Goal: Information Seeking & Learning: Learn about a topic

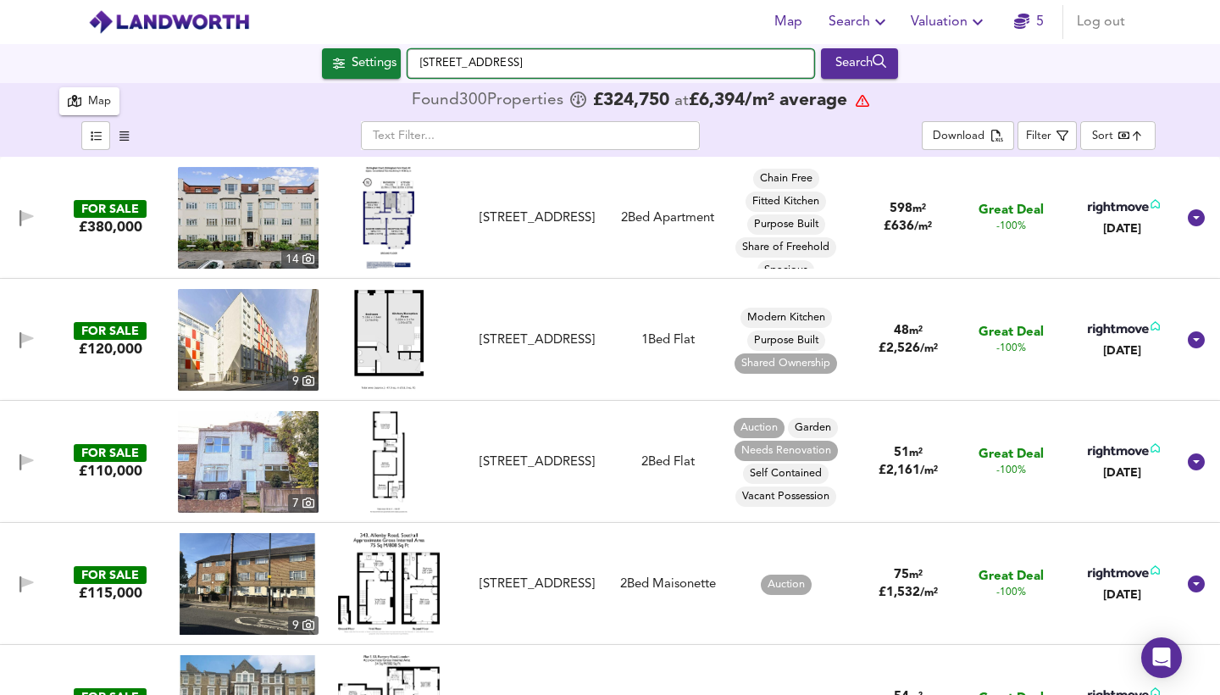
drag, startPoint x: 561, startPoint y: 64, endPoint x: 396, endPoint y: 67, distance: 164.3
click at [396, 67] on div "[STREET_ADDRESS] Search" at bounding box center [610, 63] width 1220 height 30
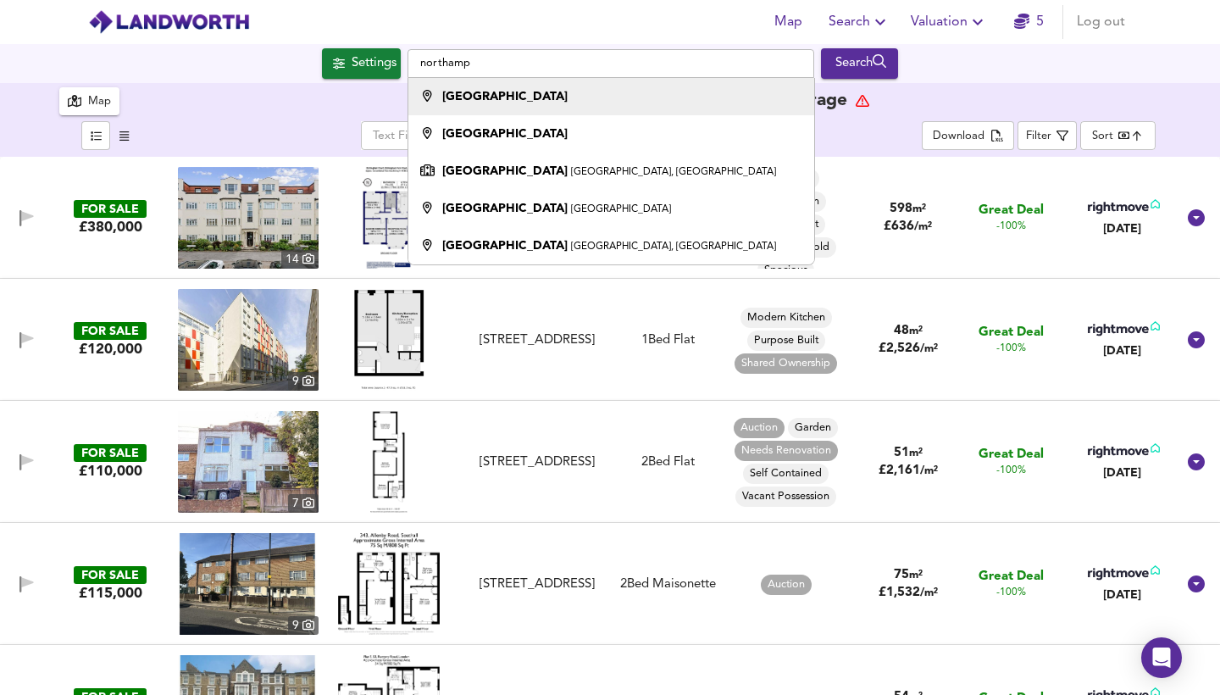
drag, startPoint x: 396, startPoint y: 67, endPoint x: 464, endPoint y: 98, distance: 74.7
click at [464, 98] on strong "[GEOGRAPHIC_DATA]" at bounding box center [504, 97] width 125 height 12
type input "[GEOGRAPHIC_DATA]"
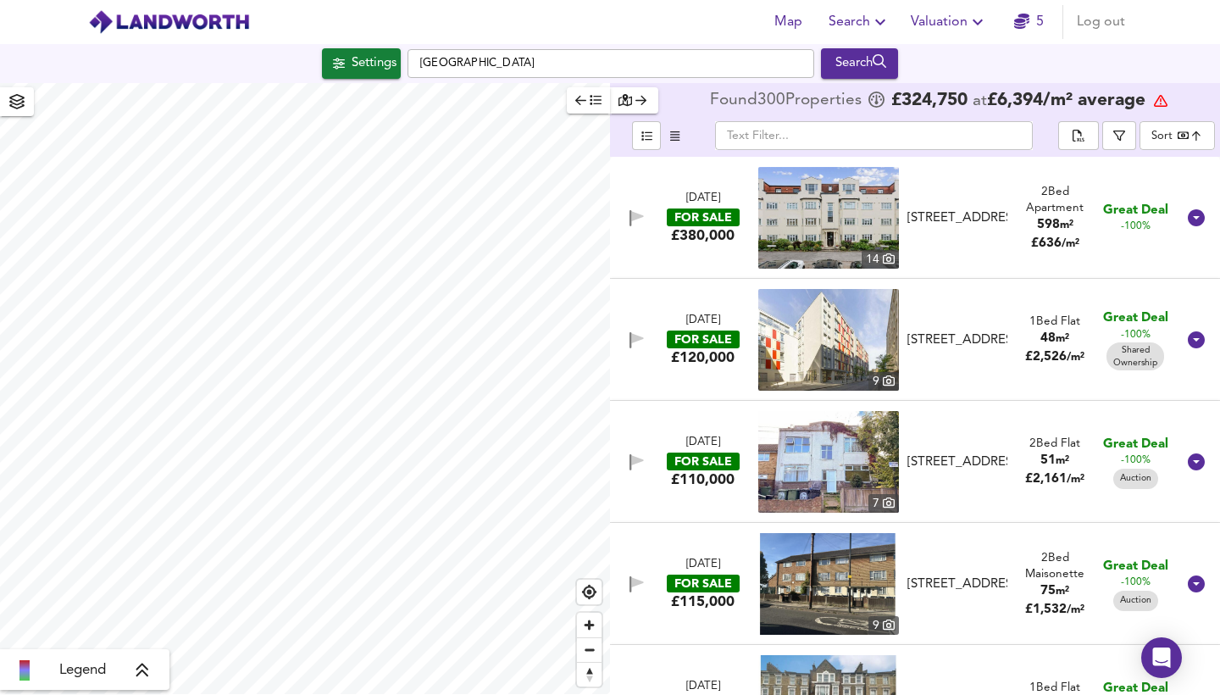
checkbox input "false"
checkbox input "true"
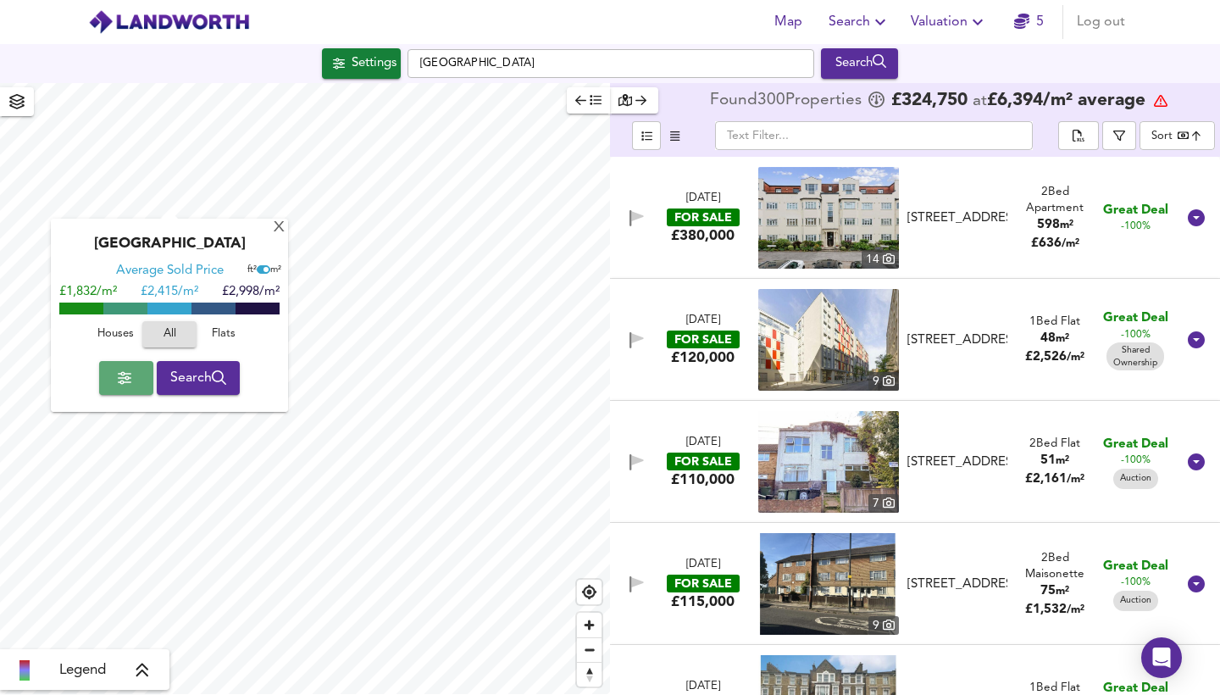
click at [130, 380] on span "button" at bounding box center [126, 378] width 27 height 24
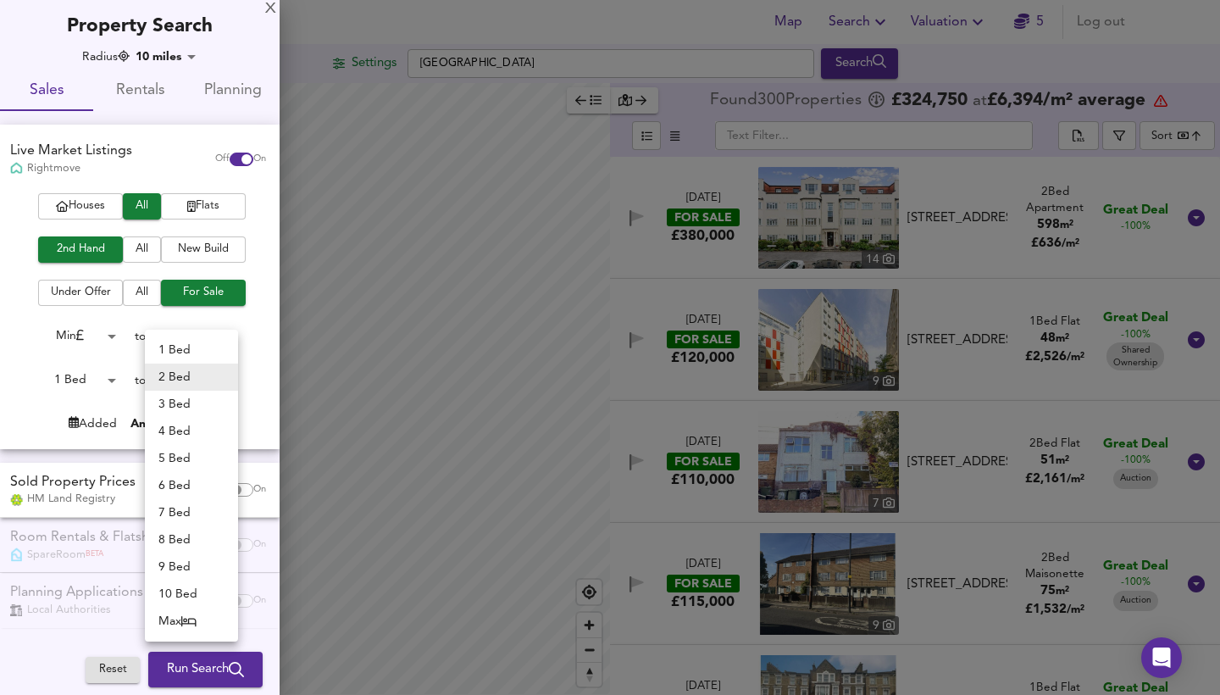
click at [184, 382] on body "Map Search Valuation 5 Log out Settings [GEOGRAPHIC_DATA] Search Legend Found 3…" at bounding box center [610, 347] width 1220 height 695
click at [174, 409] on li "3 Bed" at bounding box center [191, 403] width 93 height 27
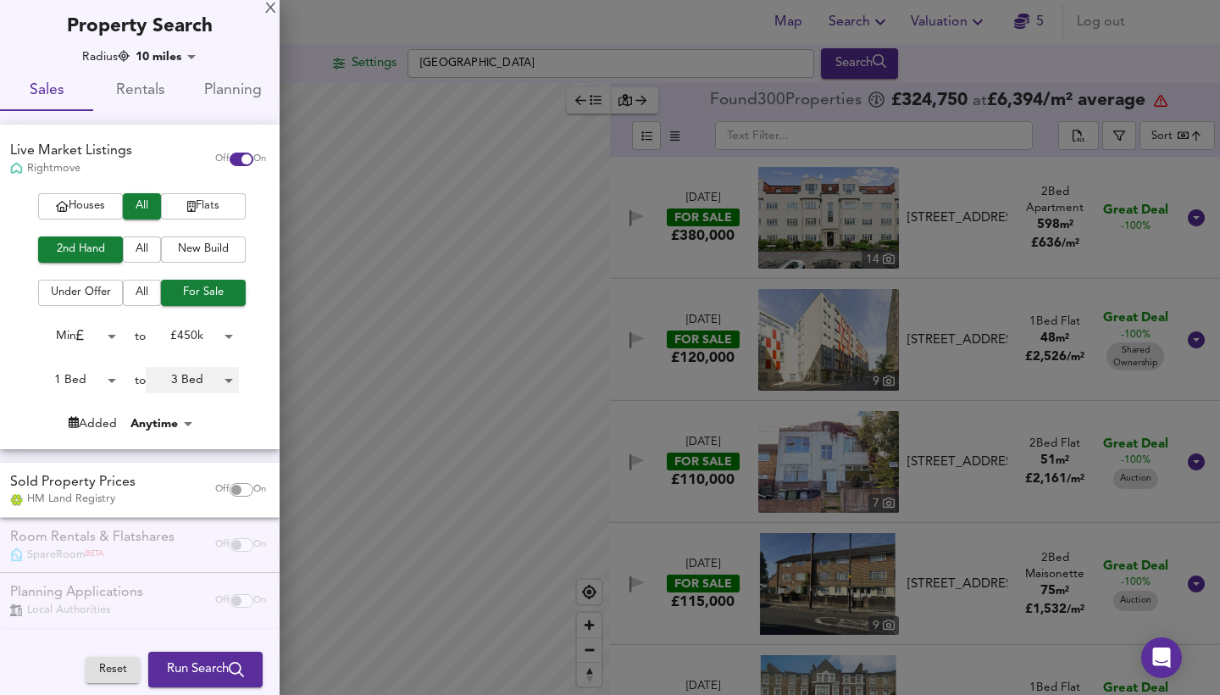
type input "3"
click at [217, 508] on span "Run Search" at bounding box center [205, 669] width 77 height 22
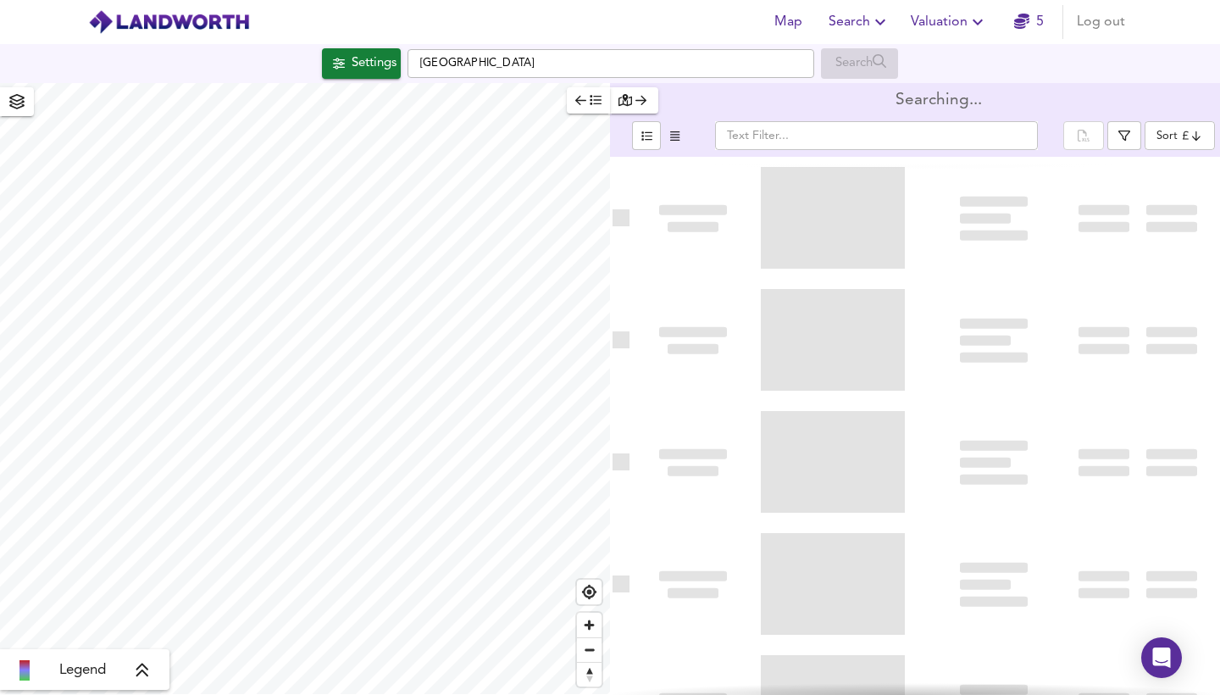
type input "bestdeal"
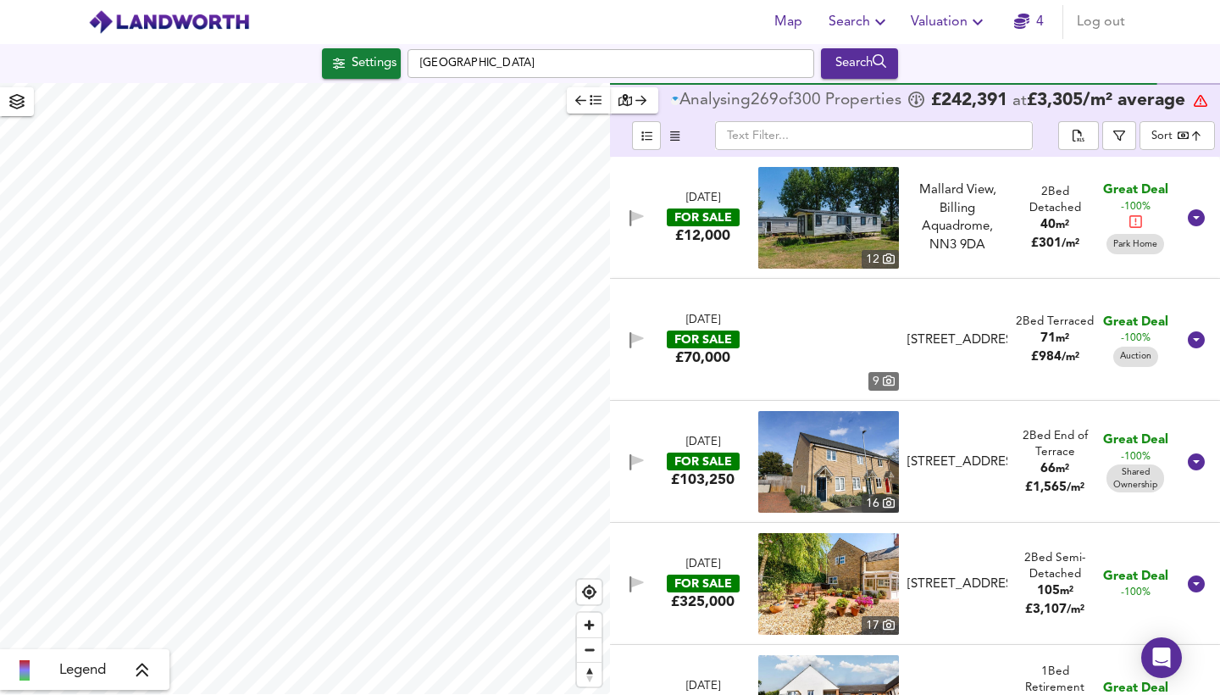
click at [584, 107] on span "button" at bounding box center [588, 100] width 26 height 19
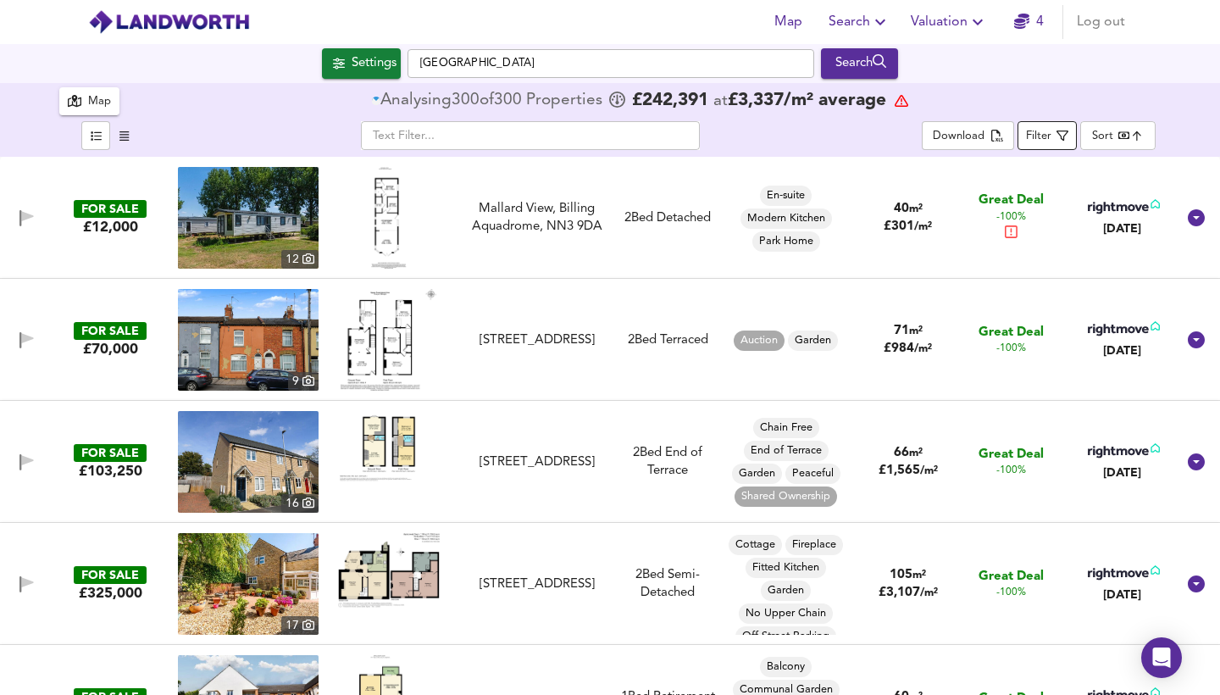
click at [1042, 138] on div "Filter" at bounding box center [1038, 136] width 25 height 19
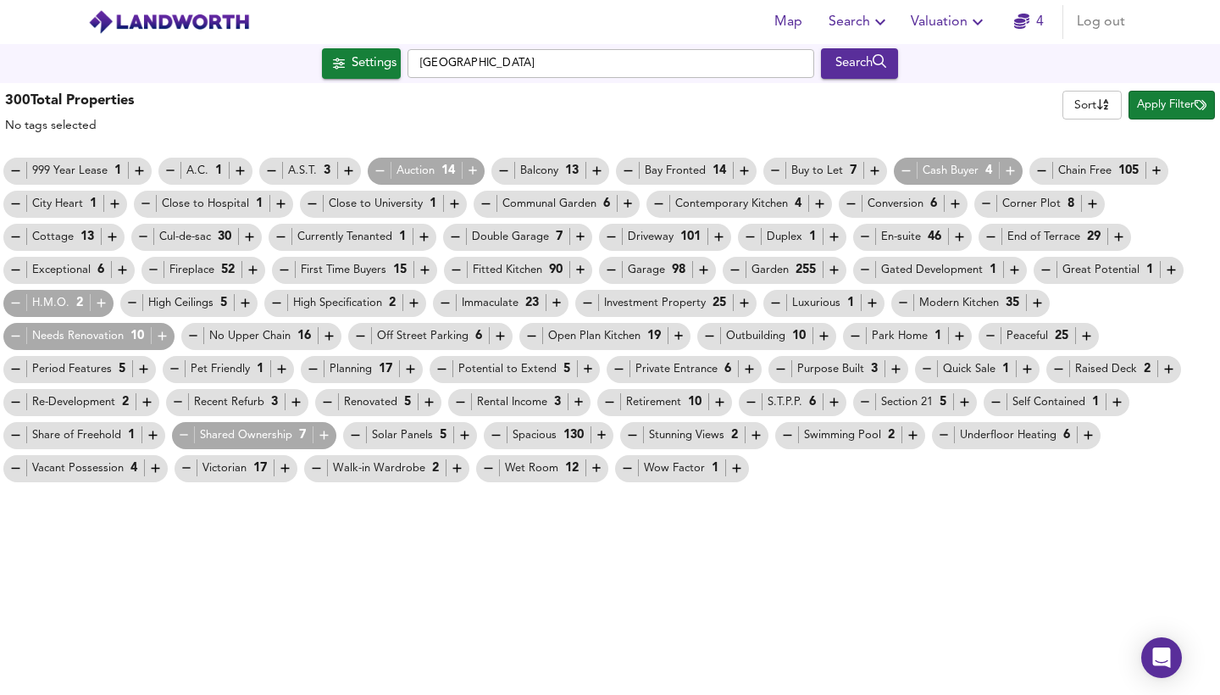
click at [376, 168] on icon "button" at bounding box center [380, 170] width 14 height 14
click at [132, 167] on icon "button" at bounding box center [139, 170] width 14 height 14
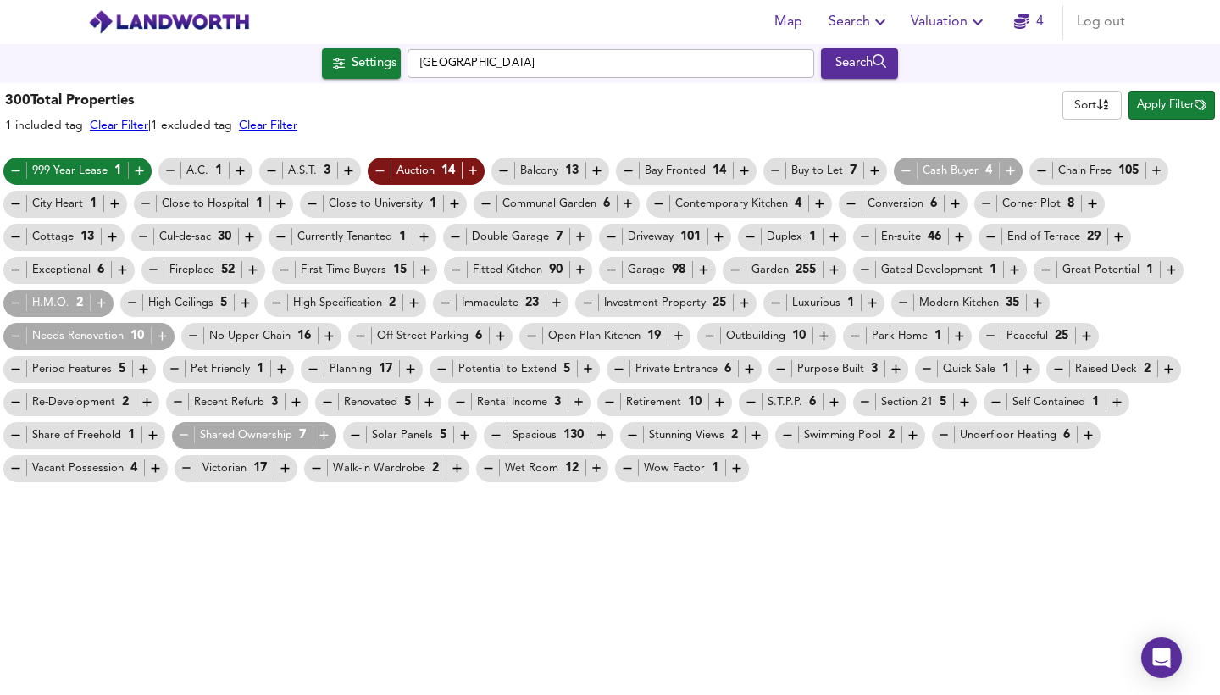
click at [277, 203] on icon "button" at bounding box center [281, 203] width 14 height 14
click at [117, 206] on icon "button" at bounding box center [115, 203] width 14 height 14
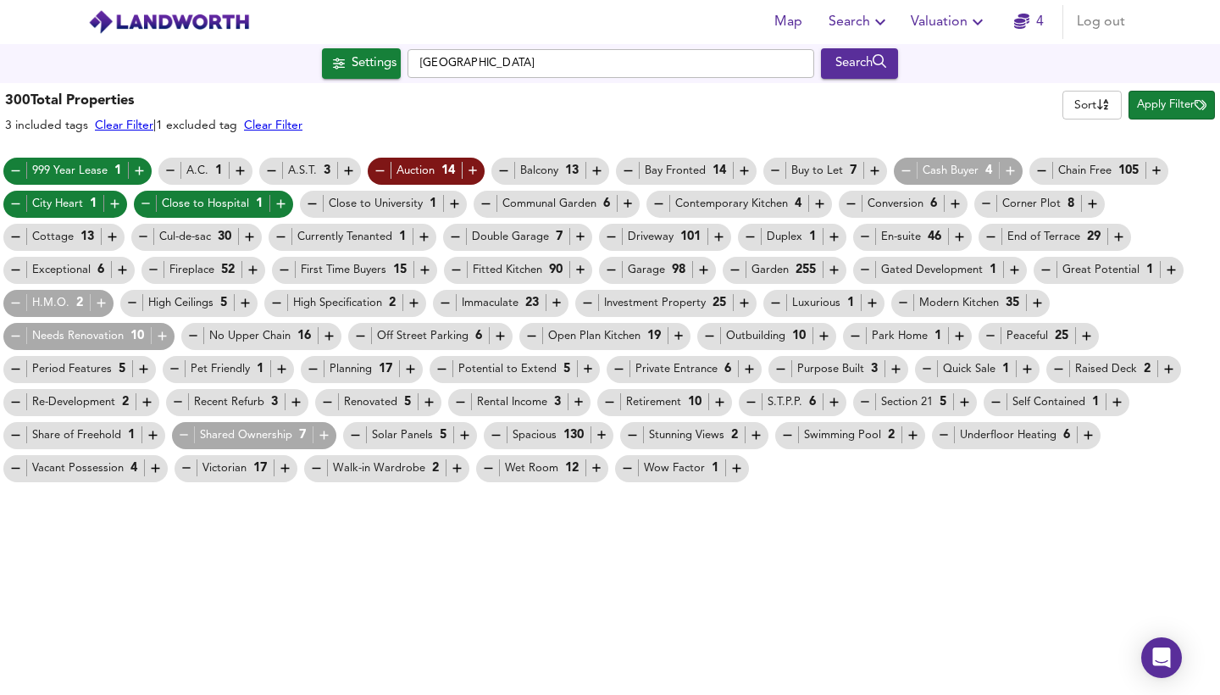
click at [447, 207] on icon "button" at bounding box center [454, 203] width 14 height 14
click at [741, 173] on icon "button" at bounding box center [744, 170] width 14 height 14
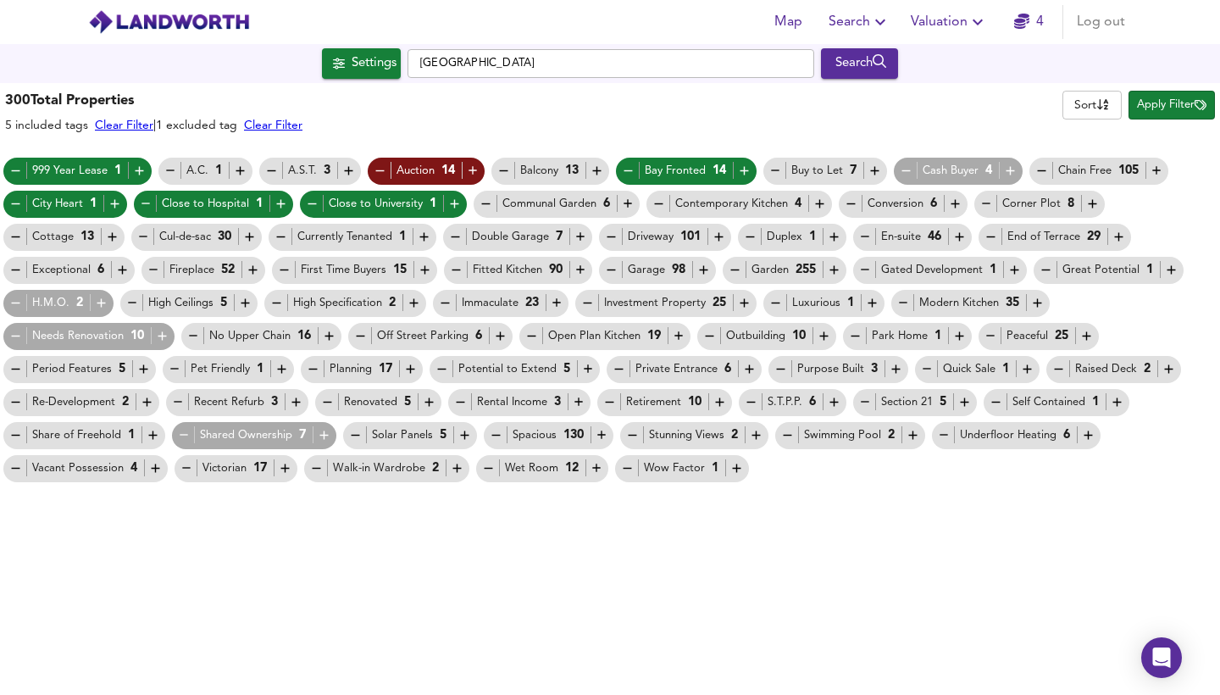
click at [883, 171] on span "Buy to Let 7" at bounding box center [825, 171] width 125 height 18
click at [877, 171] on icon "button" at bounding box center [875, 171] width 8 height 8
click at [1009, 169] on icon "button" at bounding box center [1010, 170] width 14 height 14
click at [1154, 168] on icon "button" at bounding box center [1156, 170] width 14 height 14
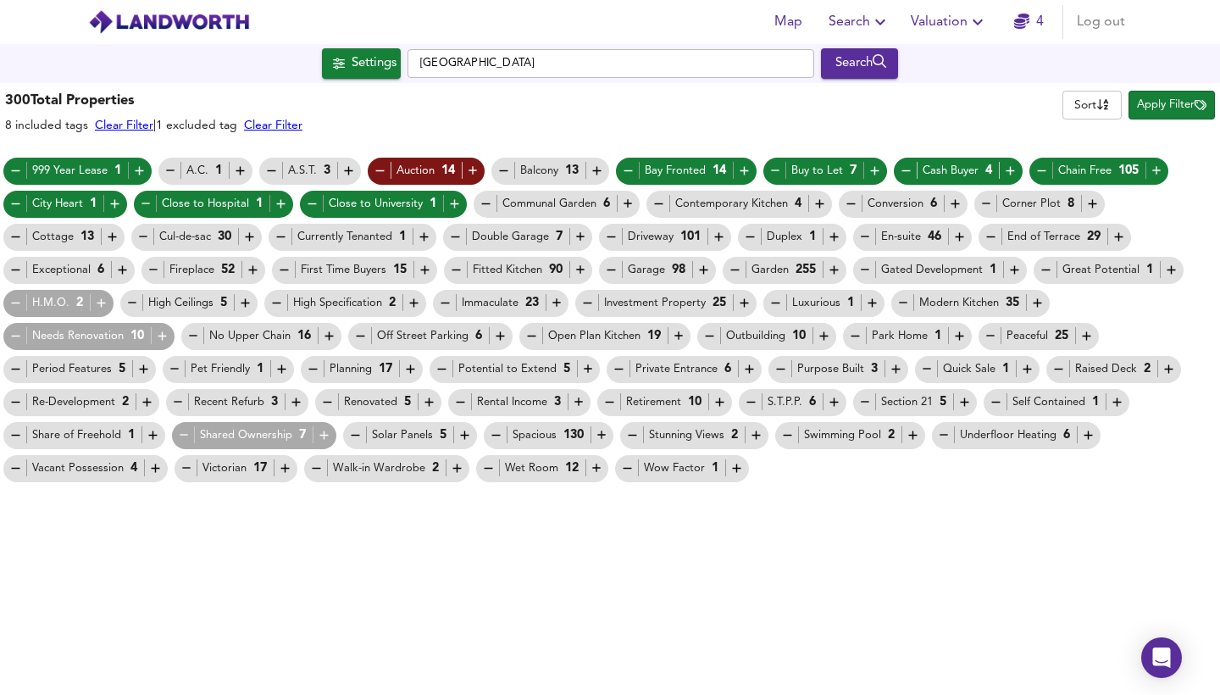
click at [1085, 200] on icon "button" at bounding box center [1092, 203] width 14 height 14
click at [1116, 241] on icon "button" at bounding box center [1118, 237] width 14 height 14
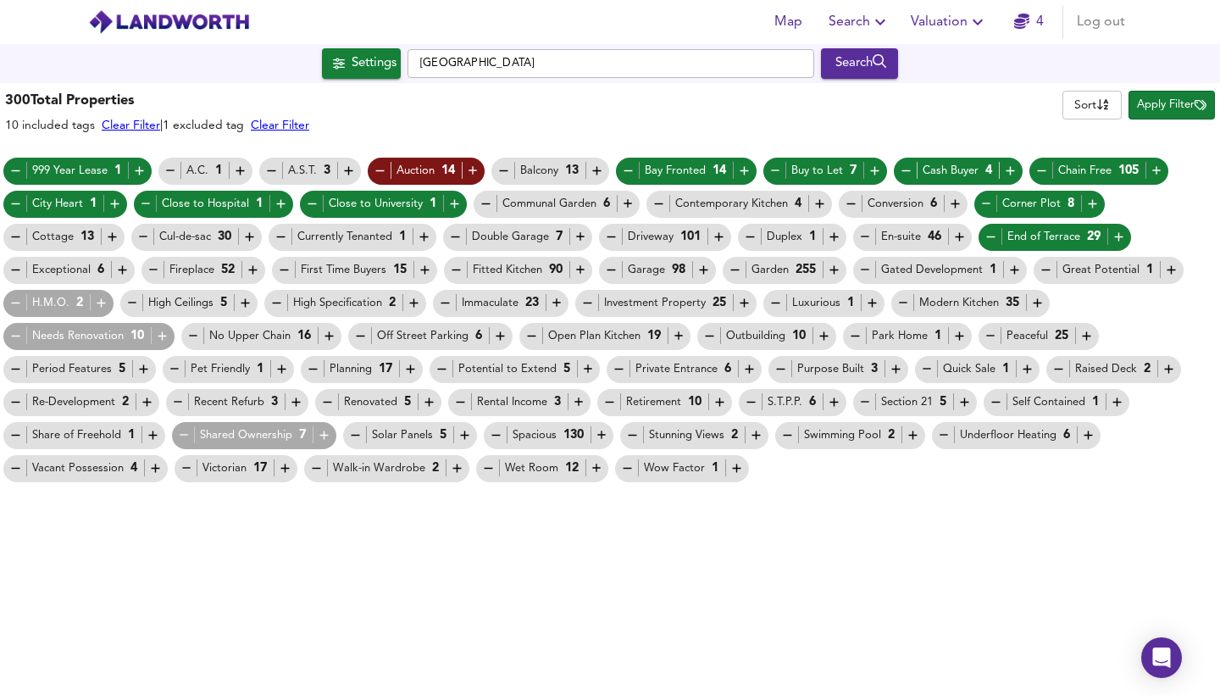
click at [1165, 269] on icon "button" at bounding box center [1171, 270] width 14 height 14
click at [425, 270] on icon "button" at bounding box center [424, 270] width 8 height 8
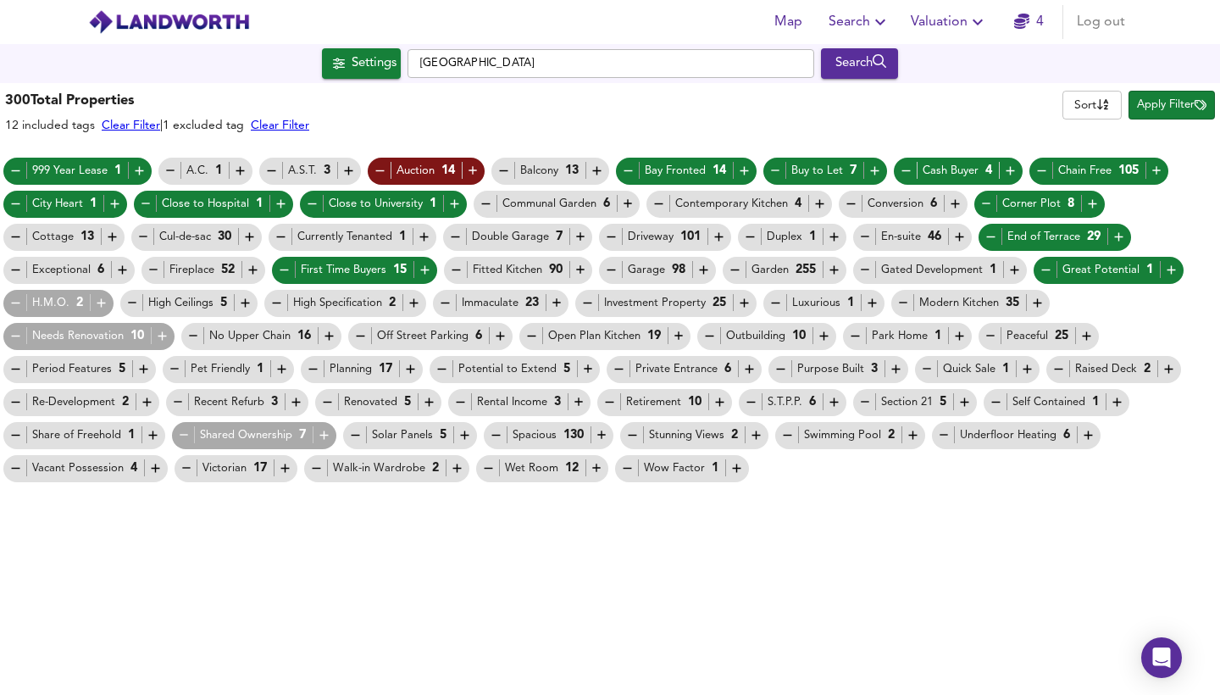
click at [19, 269] on icon "button" at bounding box center [15, 270] width 14 height 14
click at [97, 302] on icon "button" at bounding box center [101, 303] width 14 height 14
click at [246, 302] on icon "button" at bounding box center [245, 303] width 8 height 8
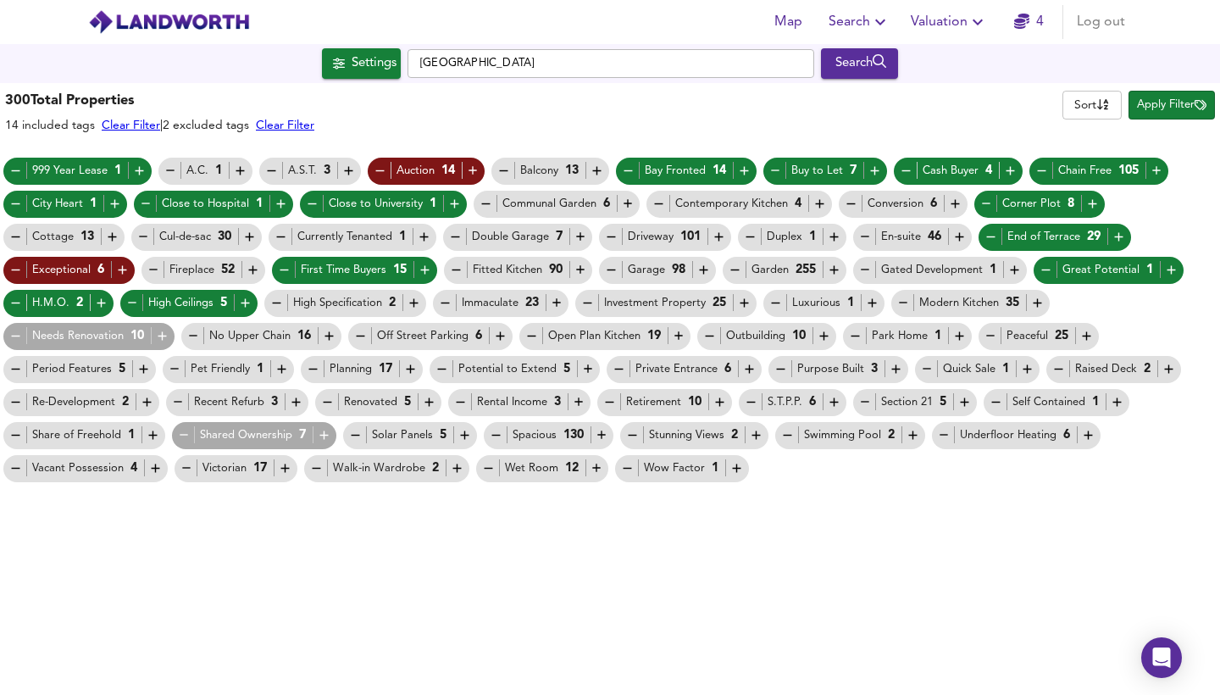
click at [278, 302] on icon "button" at bounding box center [276, 303] width 14 height 14
click at [440, 304] on icon "button" at bounding box center [445, 303] width 14 height 14
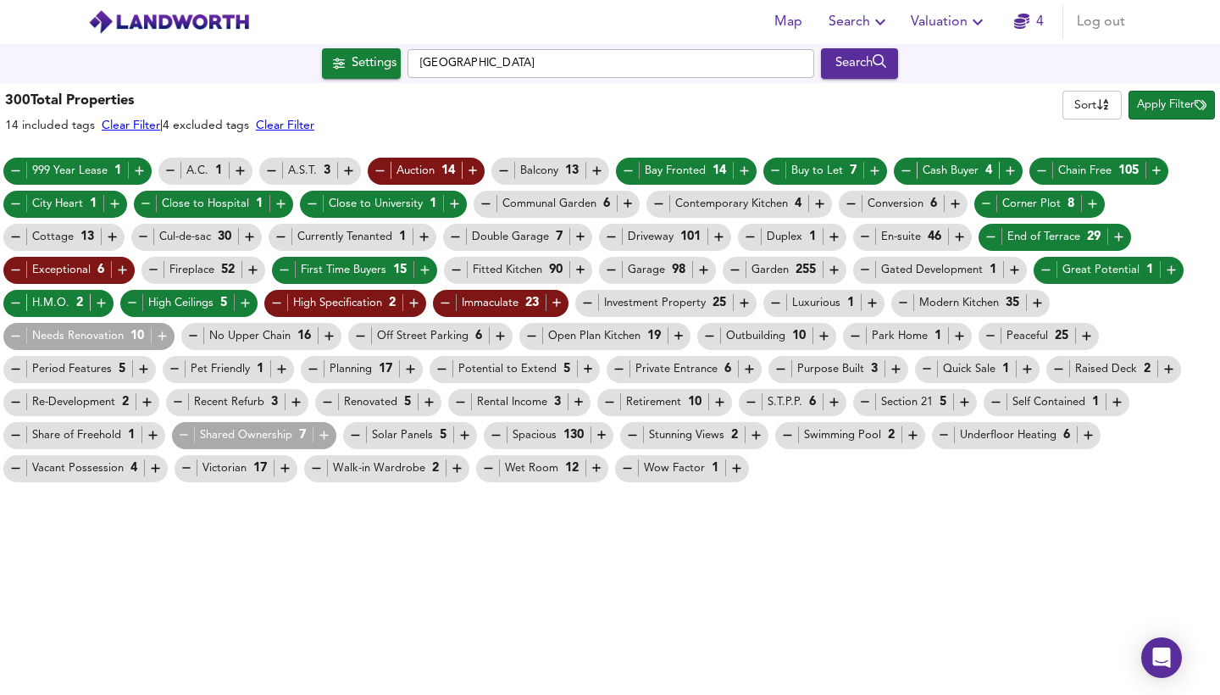
click at [744, 304] on icon "button" at bounding box center [744, 303] width 8 height 8
click at [778, 301] on icon "button" at bounding box center [775, 303] width 14 height 14
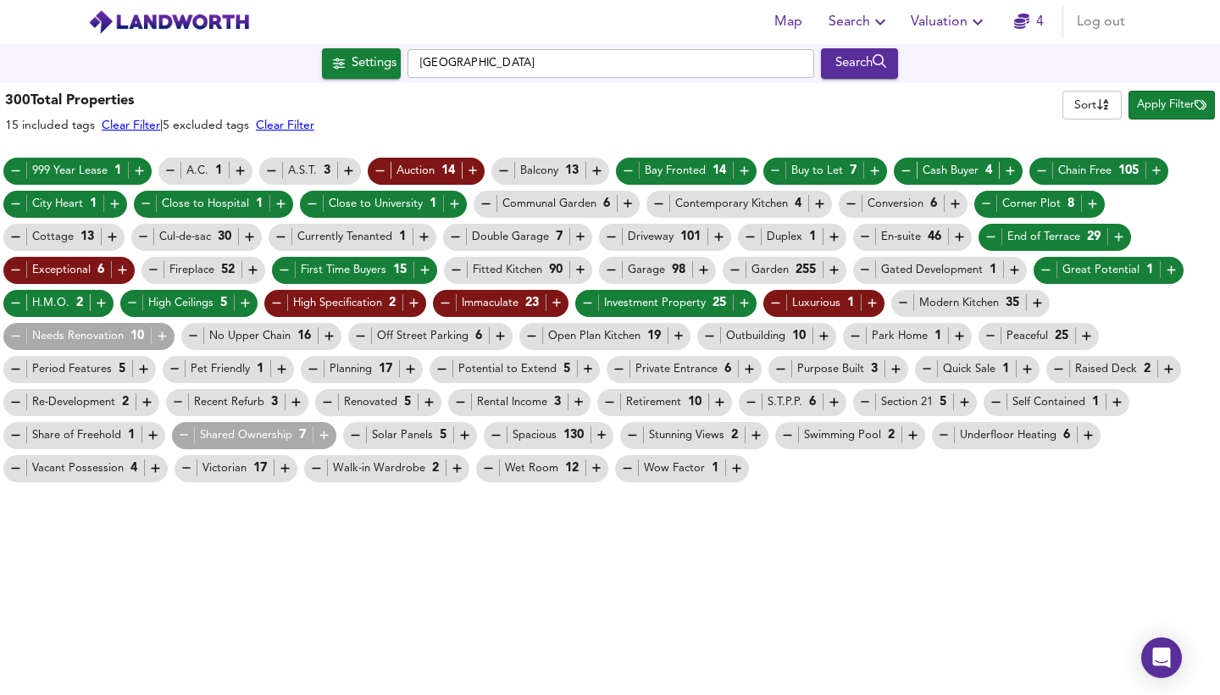
click at [907, 301] on icon "button" at bounding box center [903, 303] width 14 height 14
click at [990, 331] on icon "button" at bounding box center [990, 336] width 14 height 14
click at [859, 334] on icon "button" at bounding box center [855, 336] width 14 height 14
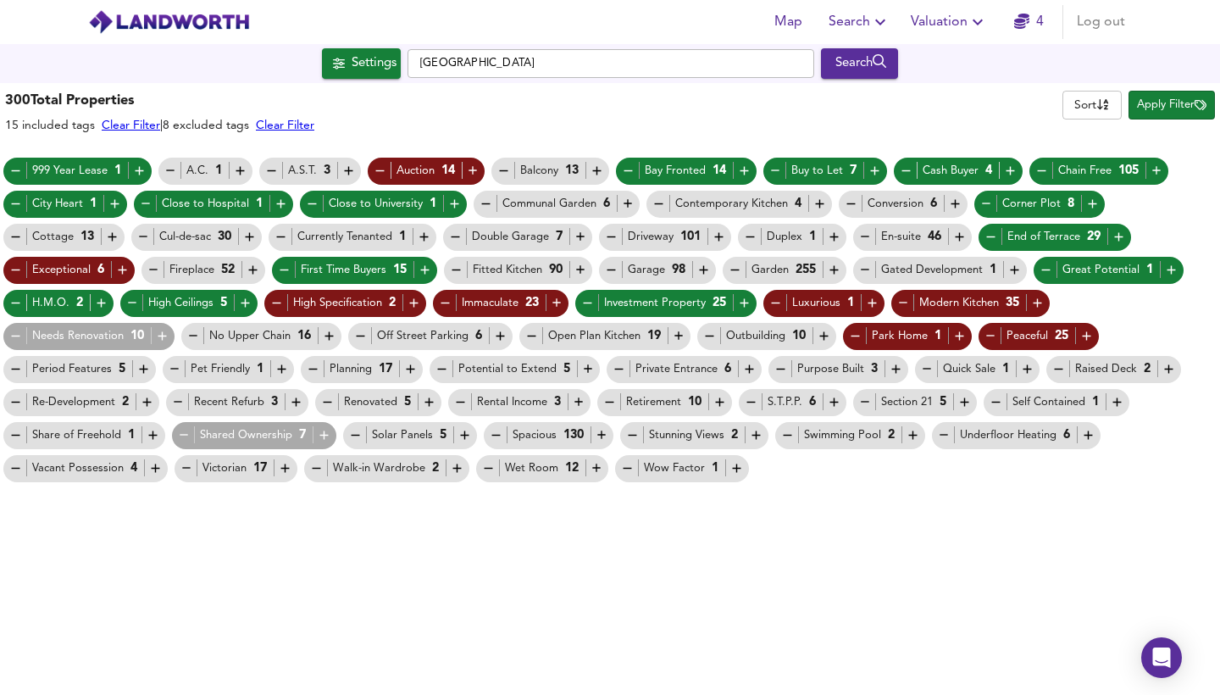
click at [859, 334] on icon "button" at bounding box center [855, 336] width 14 height 14
click at [711, 334] on icon "button" at bounding box center [709, 336] width 14 height 14
click at [524, 340] on icon "button" at bounding box center [531, 336] width 14 height 14
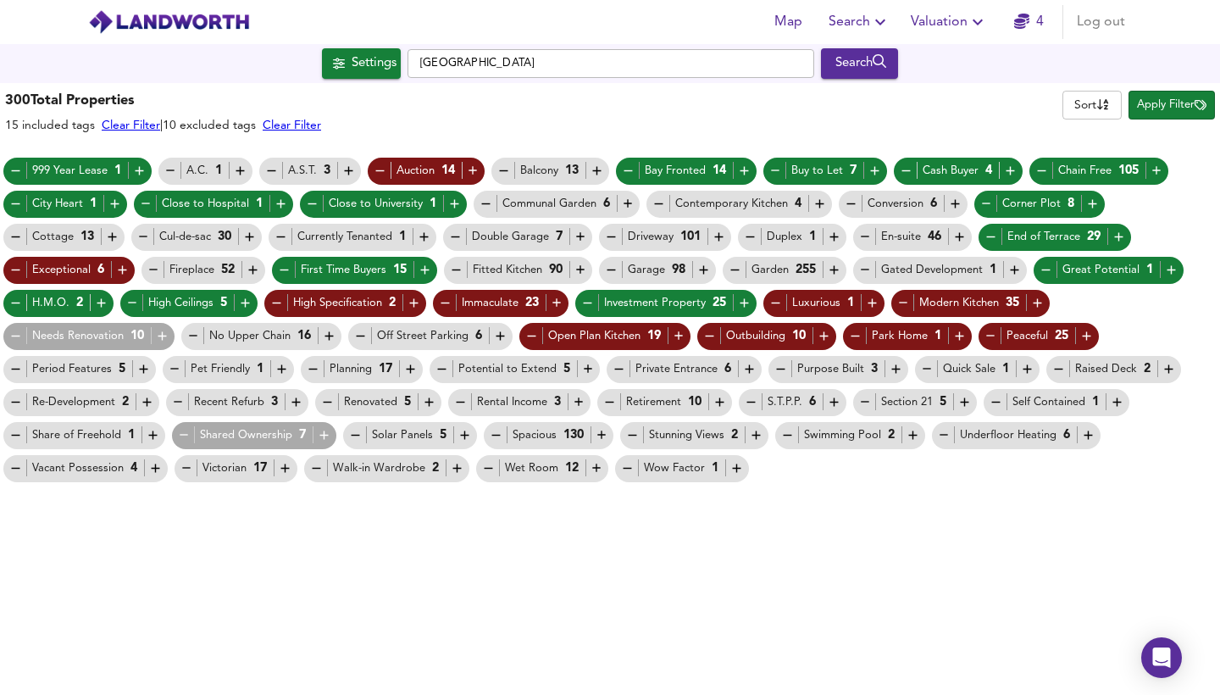
click at [361, 334] on icon "button" at bounding box center [360, 336] width 14 height 14
click at [192, 337] on icon "button" at bounding box center [193, 336] width 14 height 14
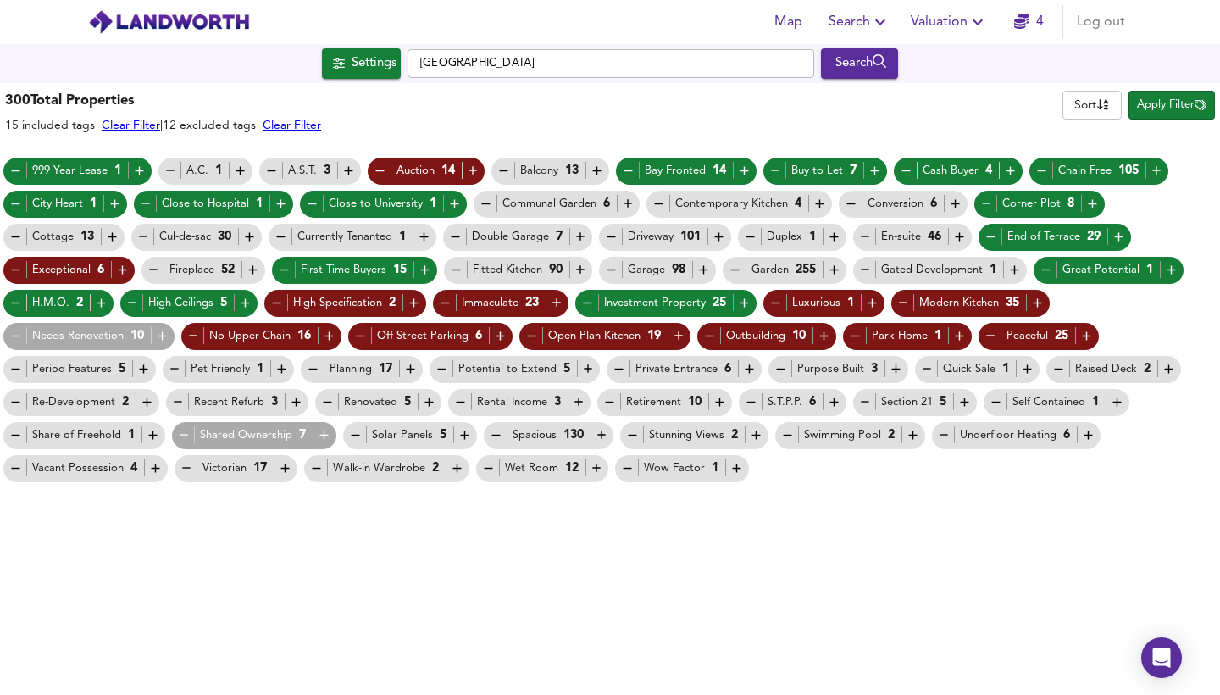
click at [339, 333] on span "No Upper Chain 16" at bounding box center [261, 336] width 161 height 18
click at [324, 341] on icon "button" at bounding box center [329, 336] width 14 height 14
click at [163, 338] on icon "button" at bounding box center [162, 336] width 14 height 14
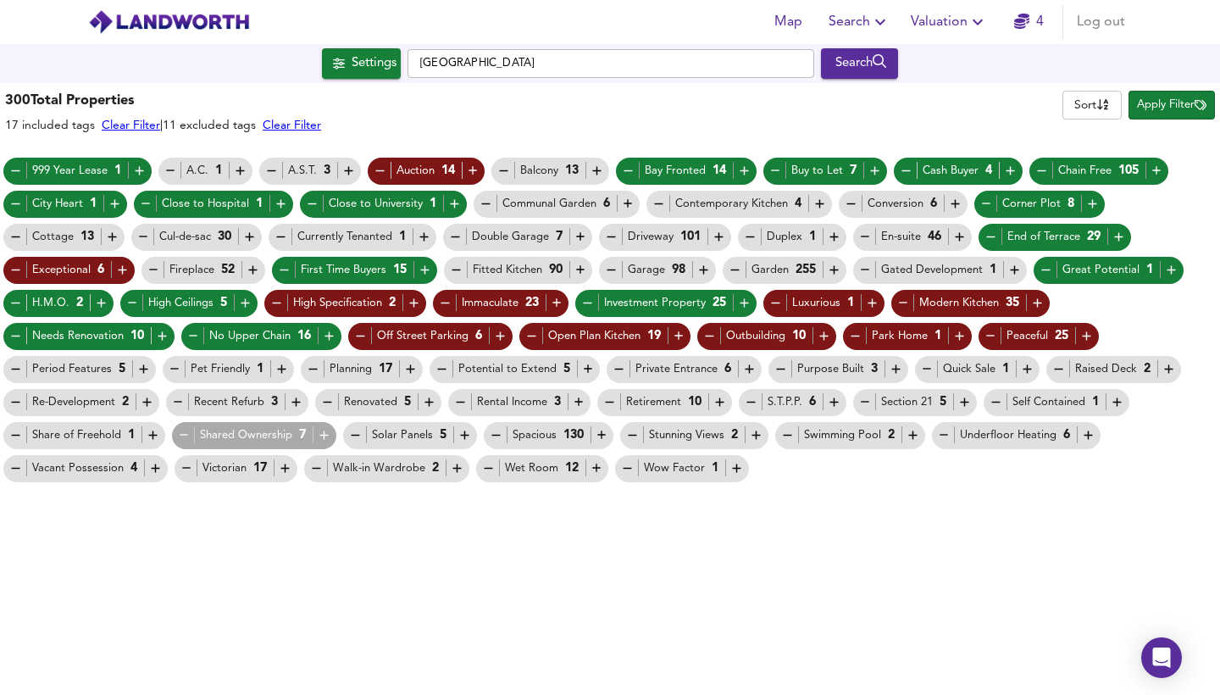
click at [142, 375] on icon "button" at bounding box center [143, 369] width 14 height 14
click at [351, 374] on div "Planning 17" at bounding box center [362, 369] width 112 height 18
click at [412, 370] on icon "button" at bounding box center [410, 369] width 14 height 14
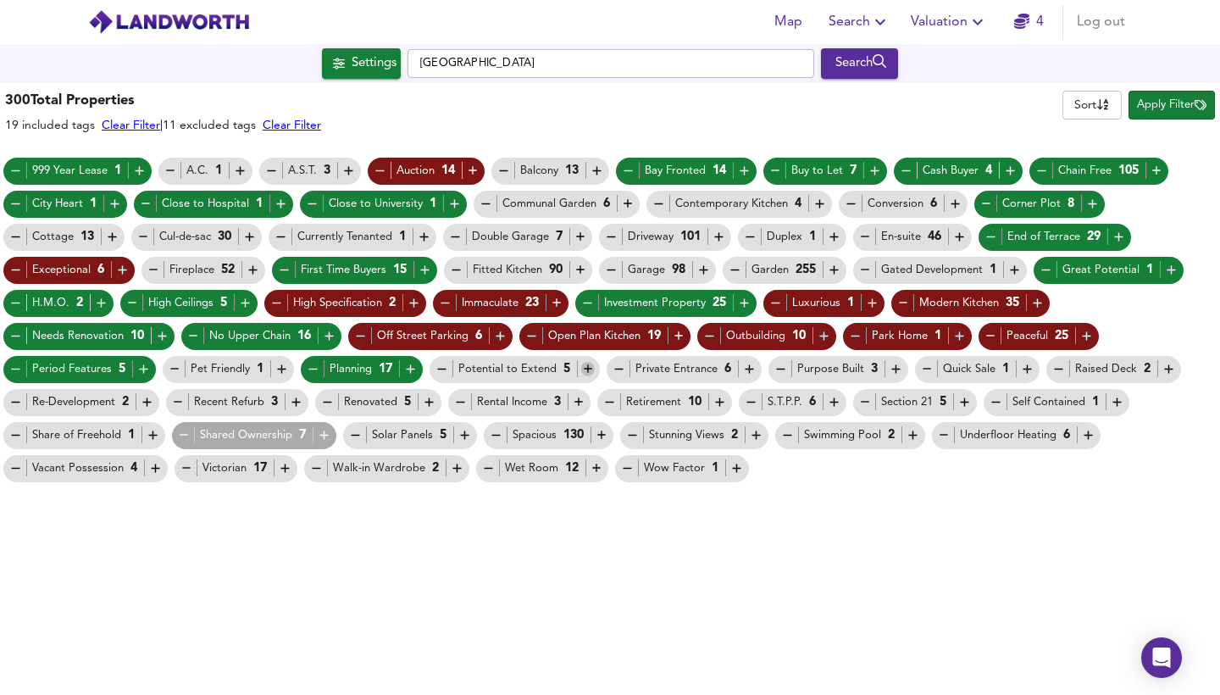
click at [581, 370] on icon "button" at bounding box center [588, 369] width 14 height 14
click at [618, 368] on icon "button" at bounding box center [619, 369] width 14 height 14
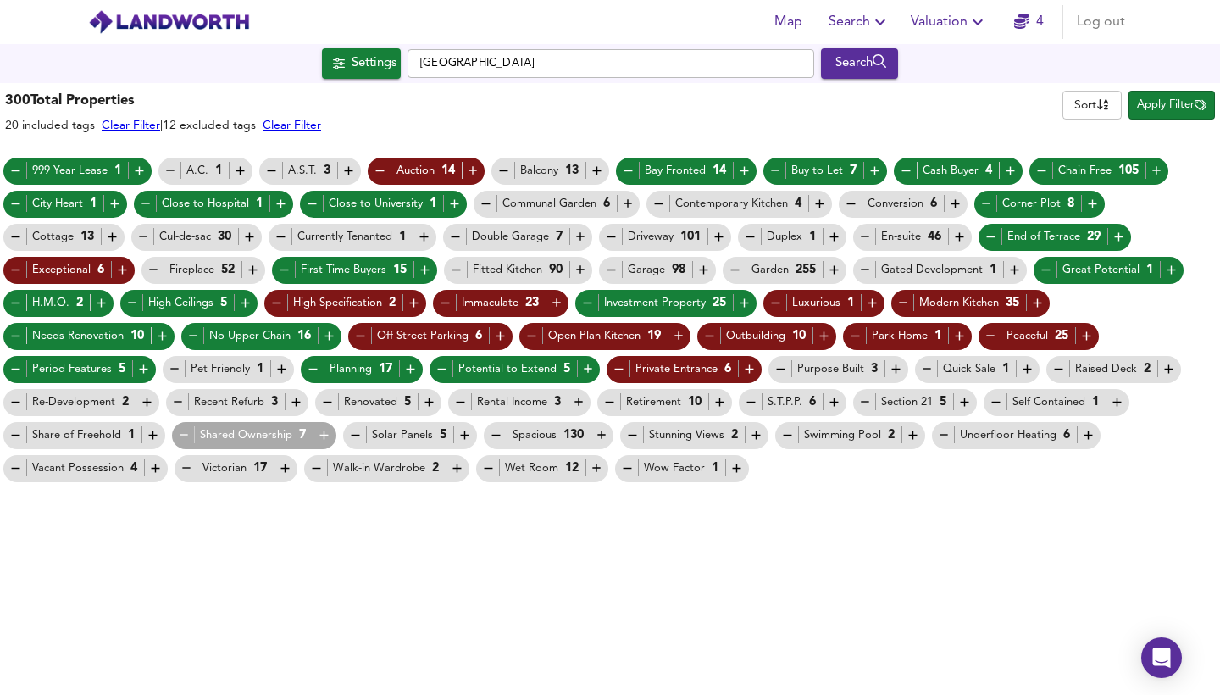
click at [700, 376] on div "Private Entrance 6" at bounding box center [684, 369] width 145 height 18
click at [745, 369] on icon "button" at bounding box center [749, 369] width 8 height 8
click at [840, 401] on icon "button" at bounding box center [834, 402] width 14 height 14
click at [969, 406] on icon "button" at bounding box center [964, 402] width 14 height 14
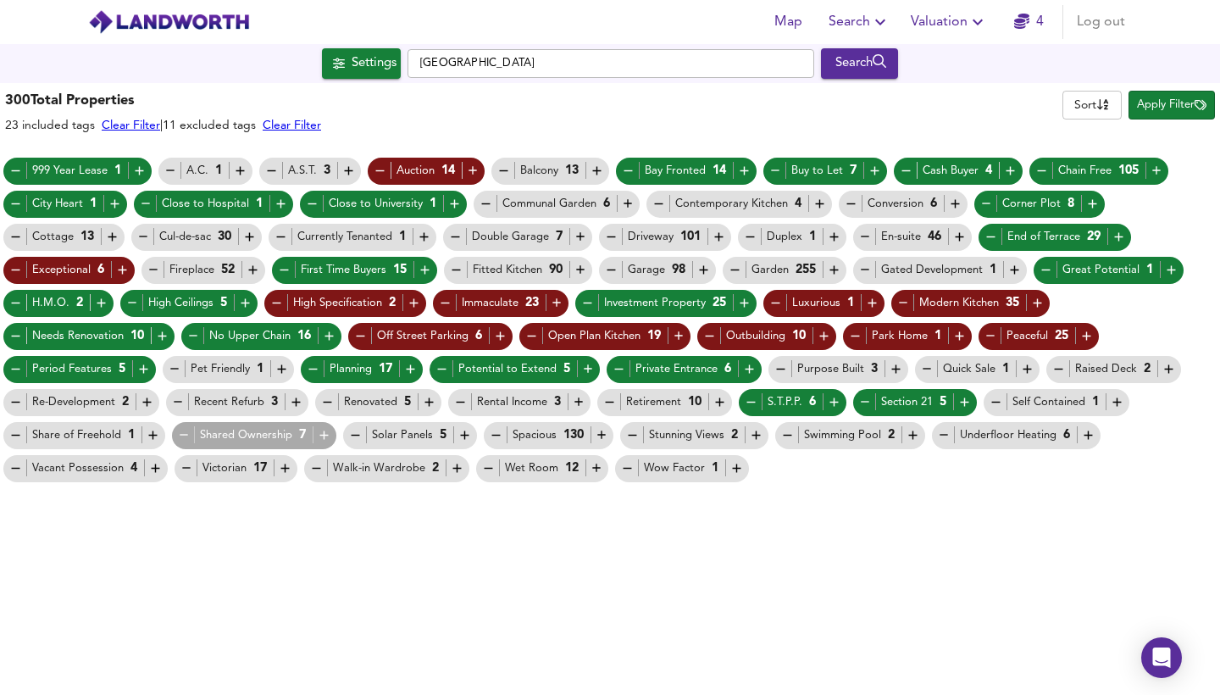
click at [614, 396] on icon "button" at bounding box center [609, 402] width 14 height 14
click at [576, 401] on icon "button" at bounding box center [579, 402] width 14 height 14
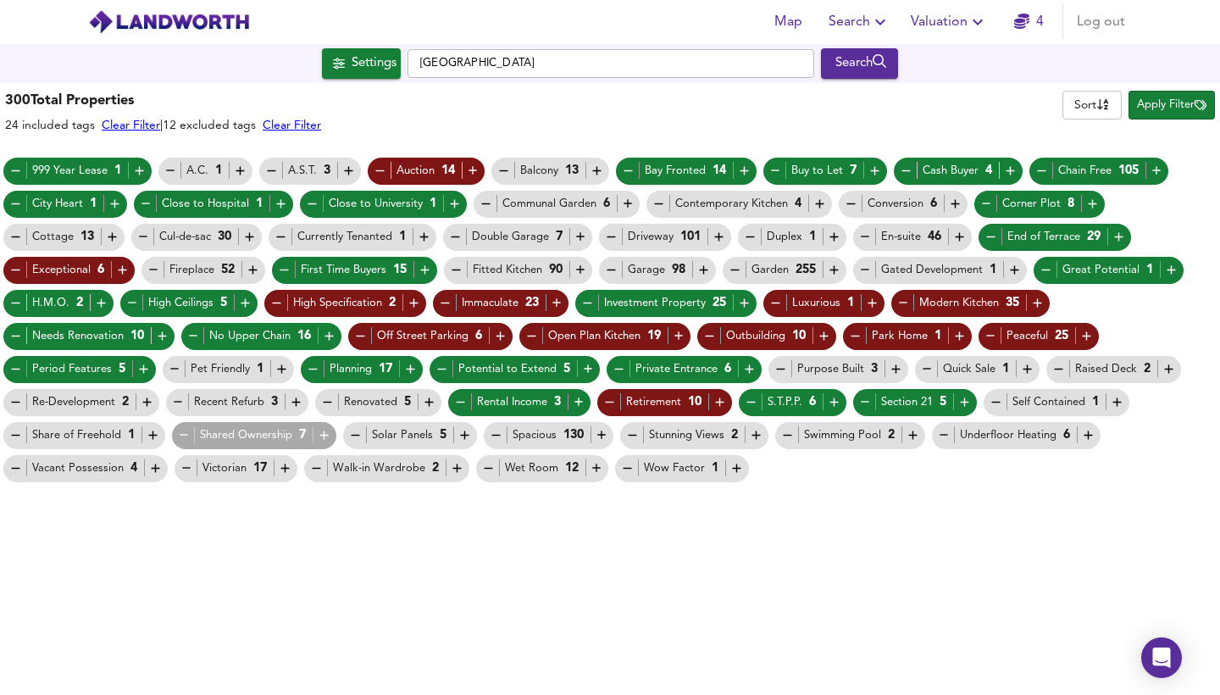
click at [426, 400] on icon "button" at bounding box center [429, 402] width 14 height 14
click at [179, 402] on icon "button" at bounding box center [178, 401] width 8 height 1
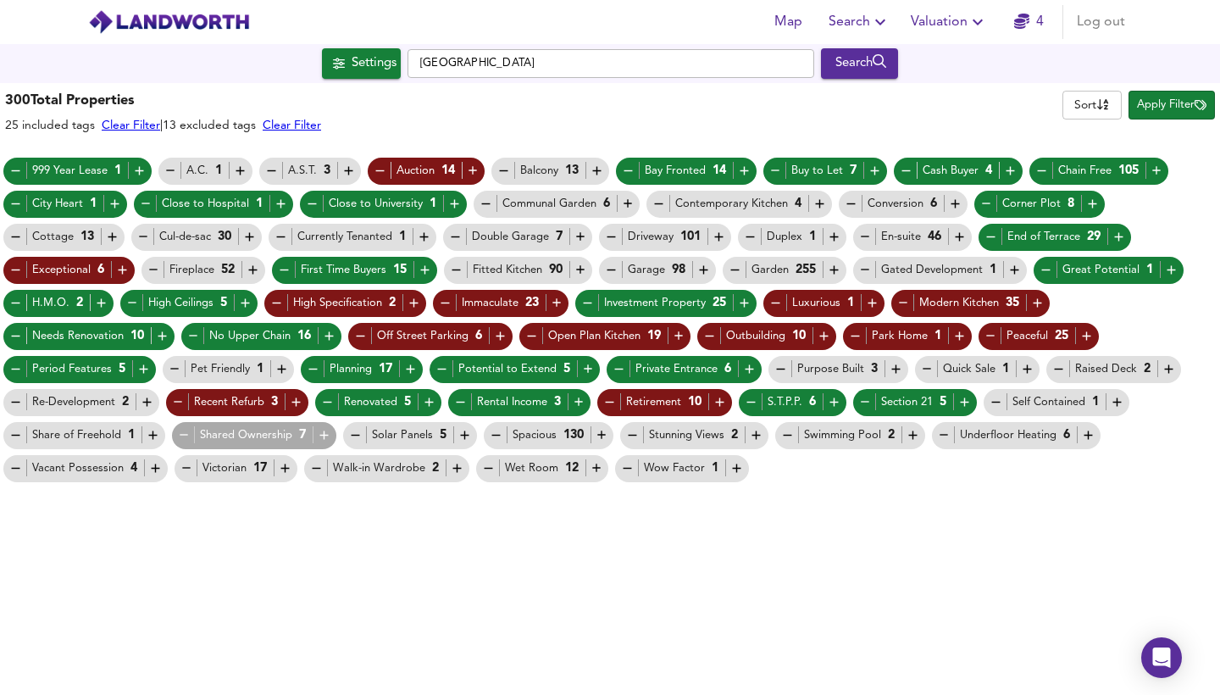
click at [15, 400] on icon "button" at bounding box center [15, 402] width 14 height 14
click at [16, 437] on icon "button" at bounding box center [15, 435] width 14 height 14
click at [184, 438] on icon "button" at bounding box center [184, 435] width 14 height 14
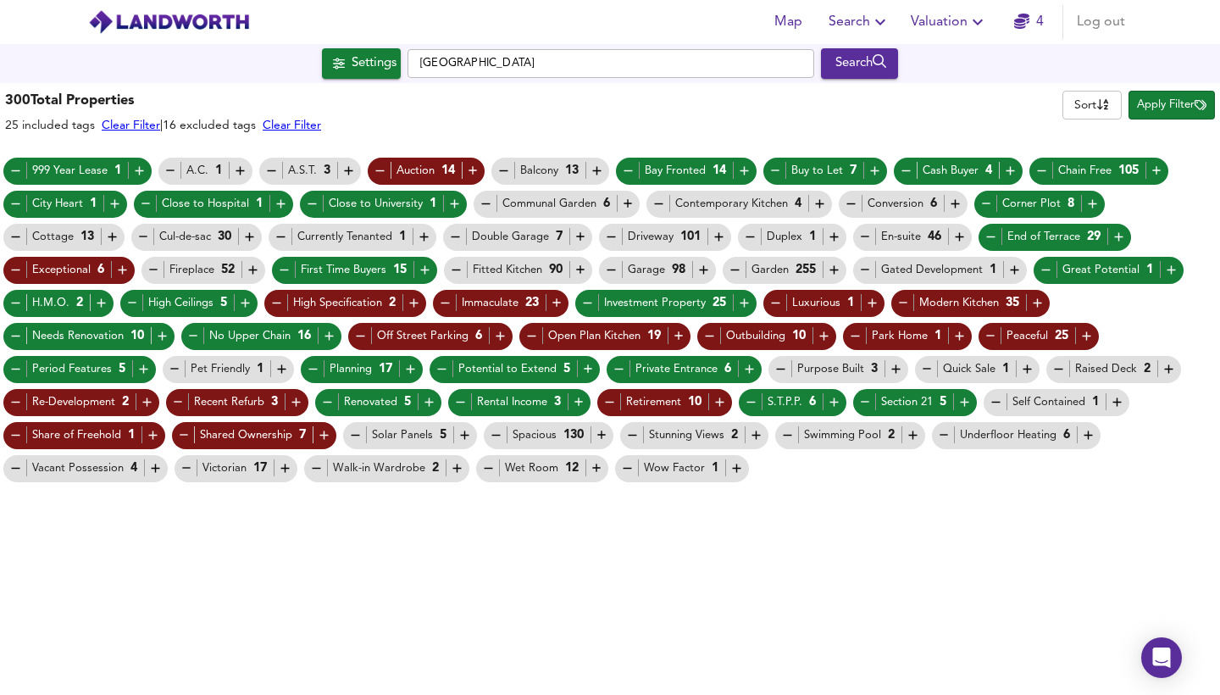
click at [351, 435] on icon "button" at bounding box center [355, 434] width 8 height 1
click at [601, 434] on icon "button" at bounding box center [602, 435] width 14 height 14
click at [284, 469] on icon "button" at bounding box center [285, 468] width 8 height 8
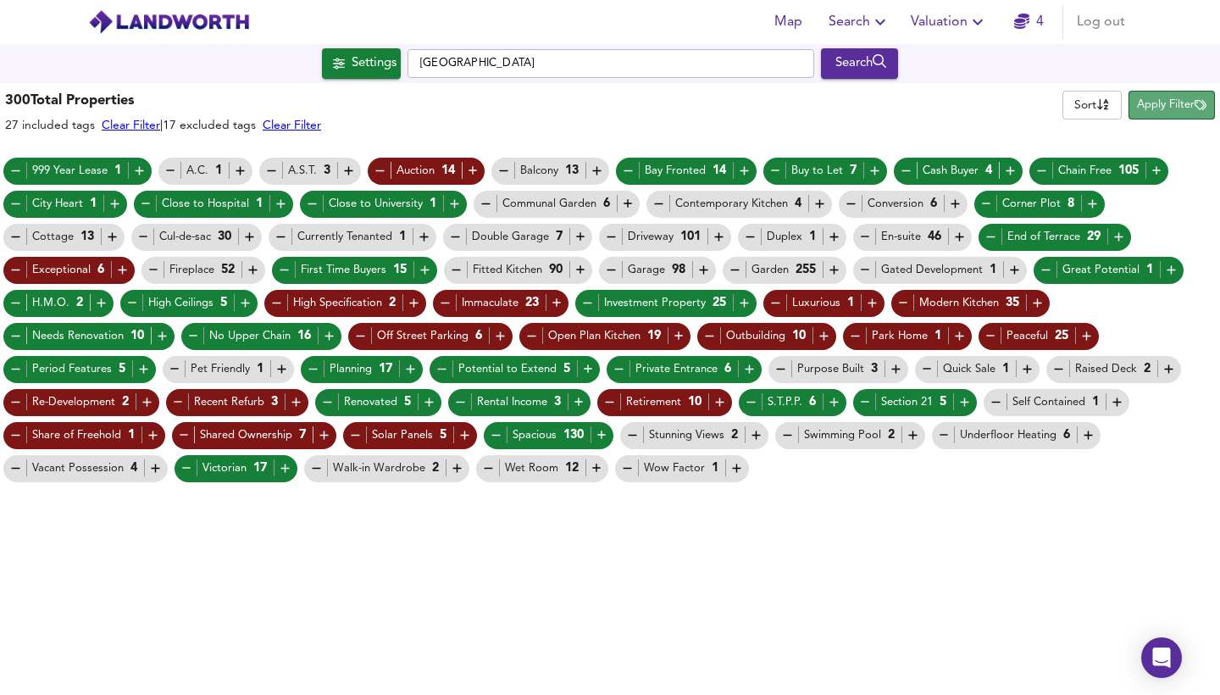
click at [1165, 108] on span "Apply Filter" at bounding box center [1171, 105] width 69 height 19
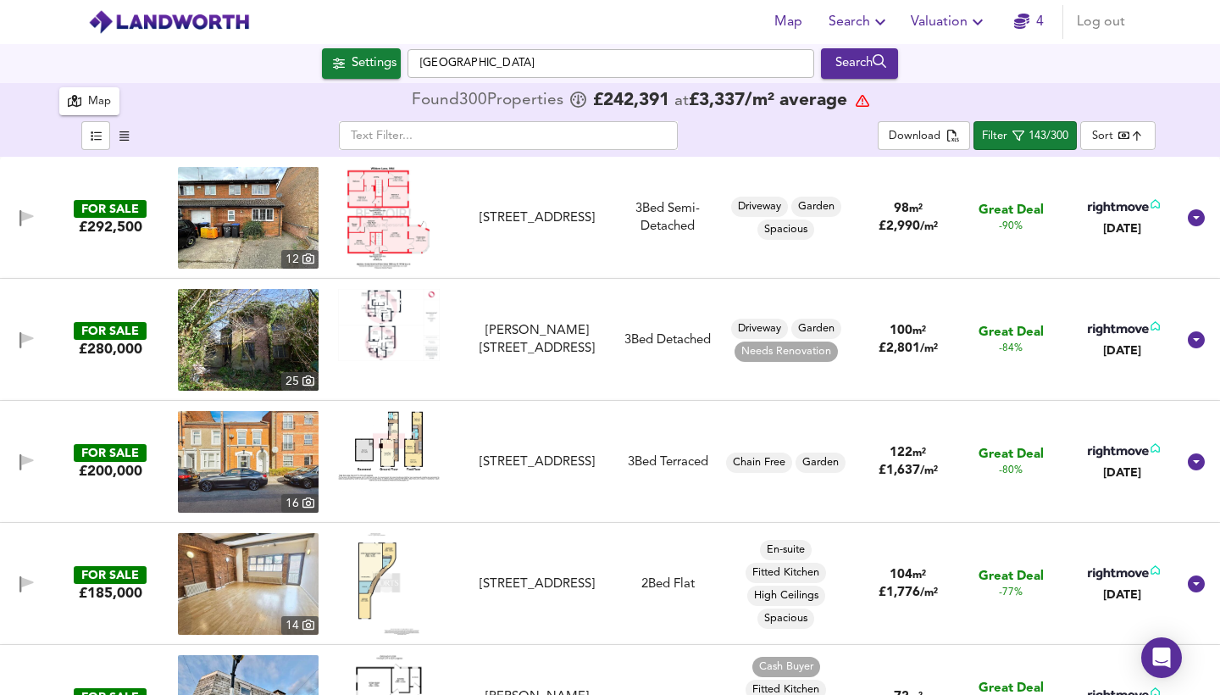
click at [271, 225] on img at bounding box center [248, 218] width 141 height 102
click at [388, 320] on img at bounding box center [389, 325] width 102 height 72
click at [292, 340] on img at bounding box center [248, 340] width 141 height 102
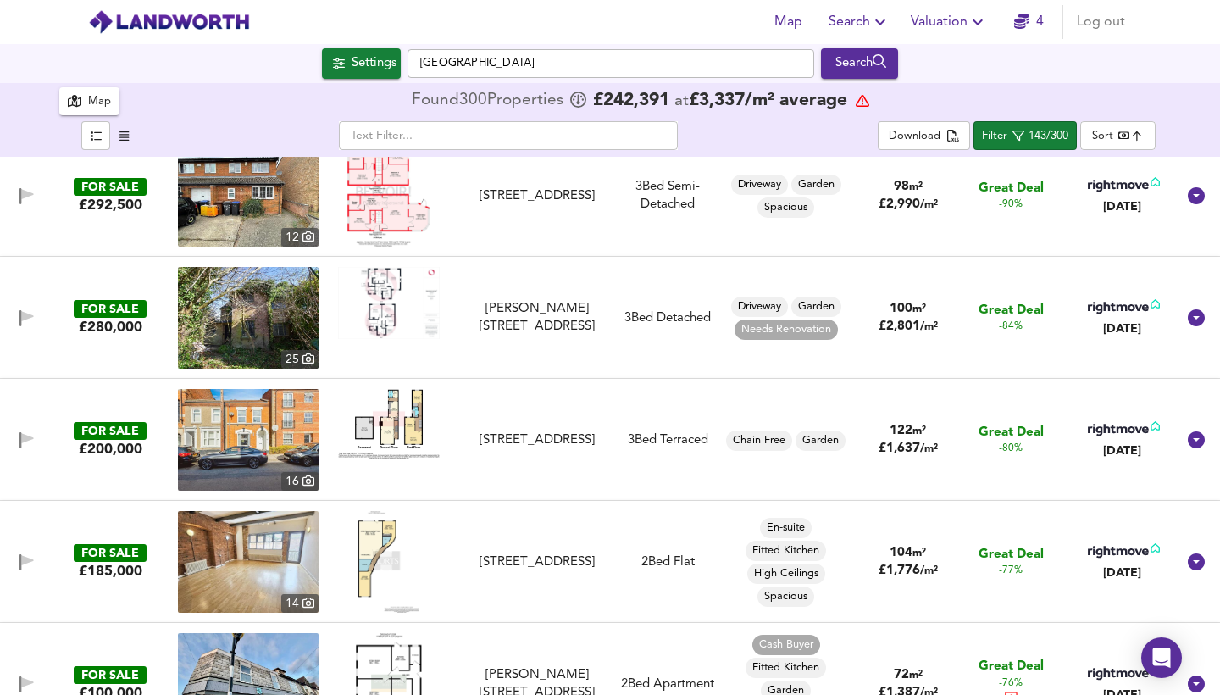
scroll to position [24, 0]
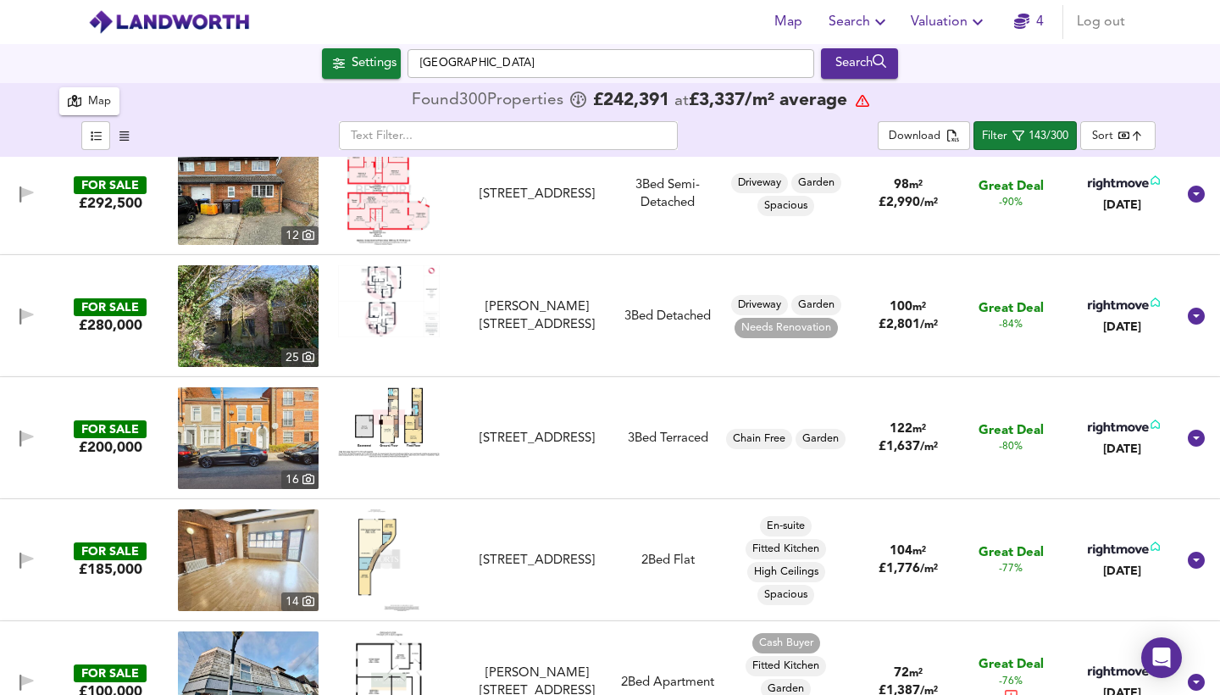
click at [409, 425] on img at bounding box center [389, 422] width 102 height 70
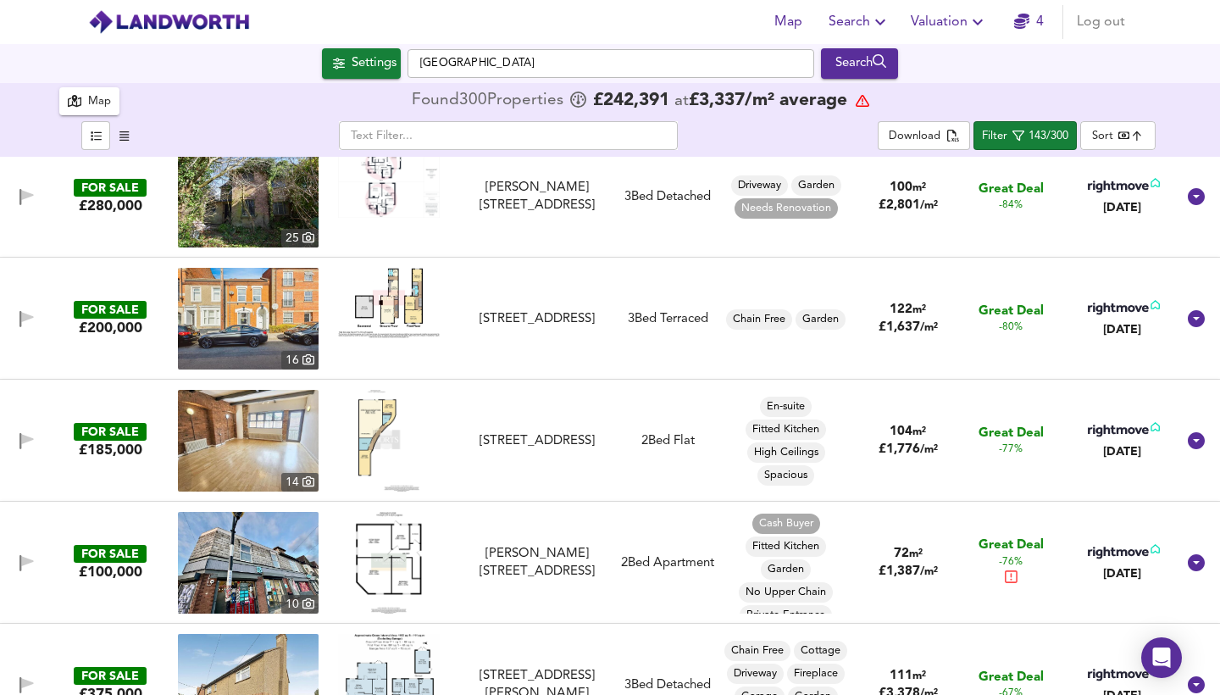
scroll to position [149, 0]
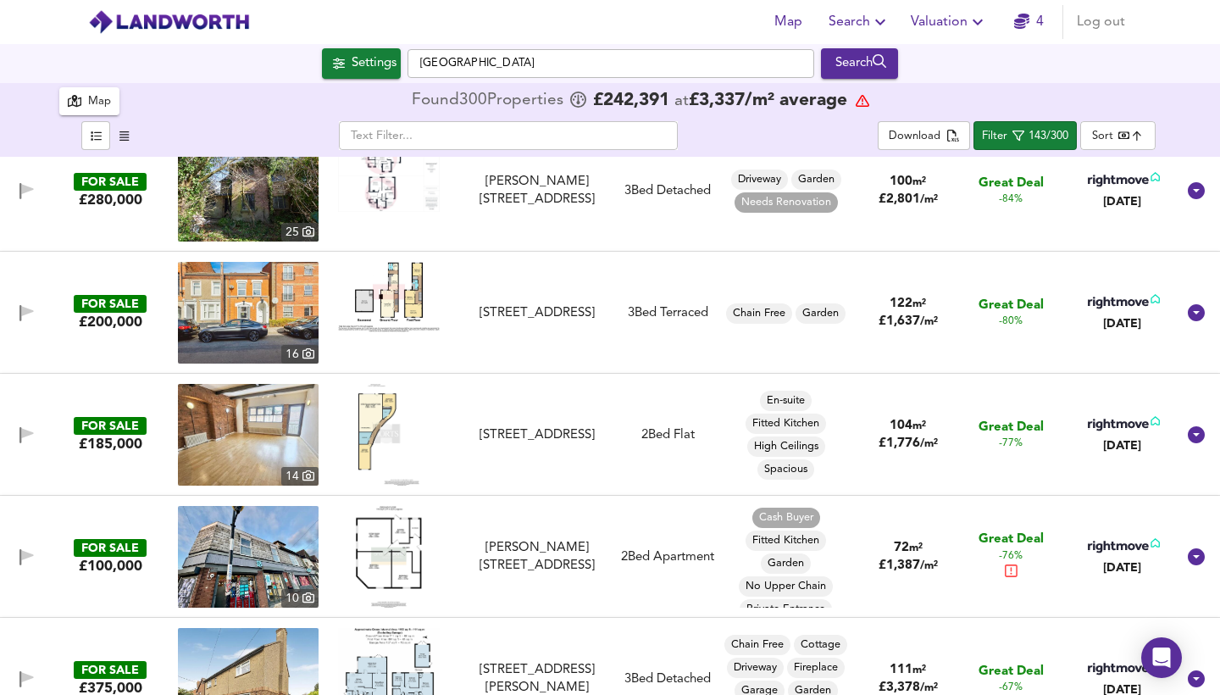
click at [372, 426] on img at bounding box center [388, 435] width 61 height 102
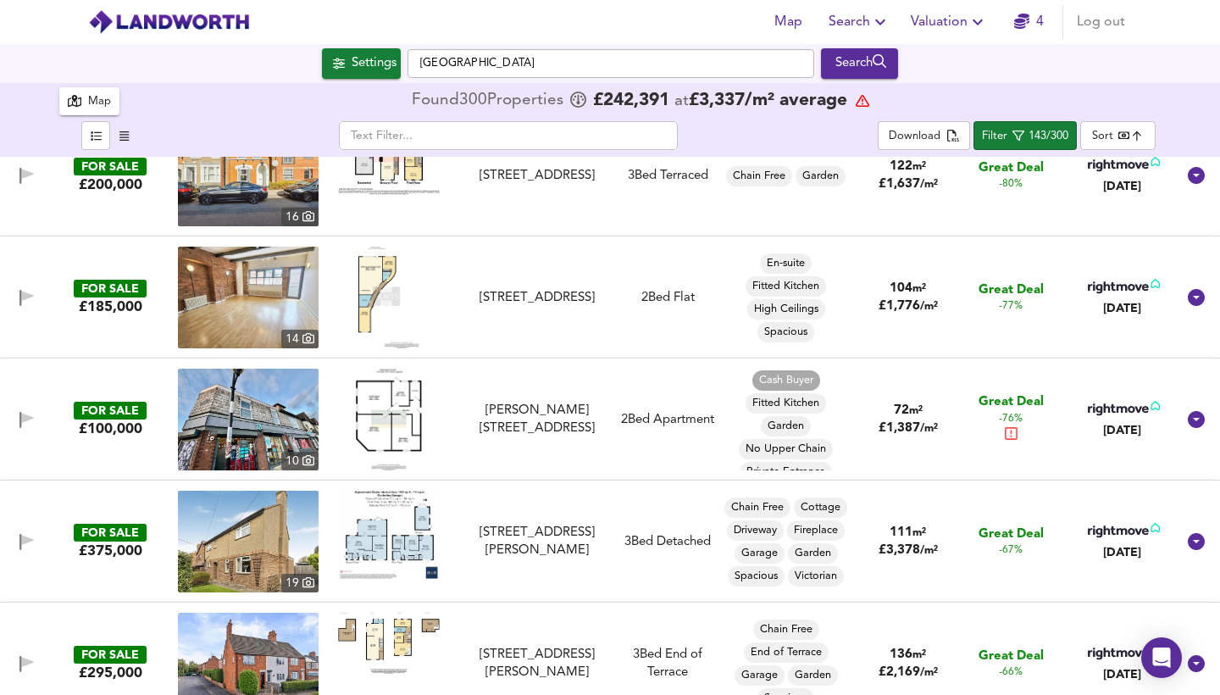
scroll to position [287, 0]
click at [389, 419] on img at bounding box center [389, 419] width 66 height 102
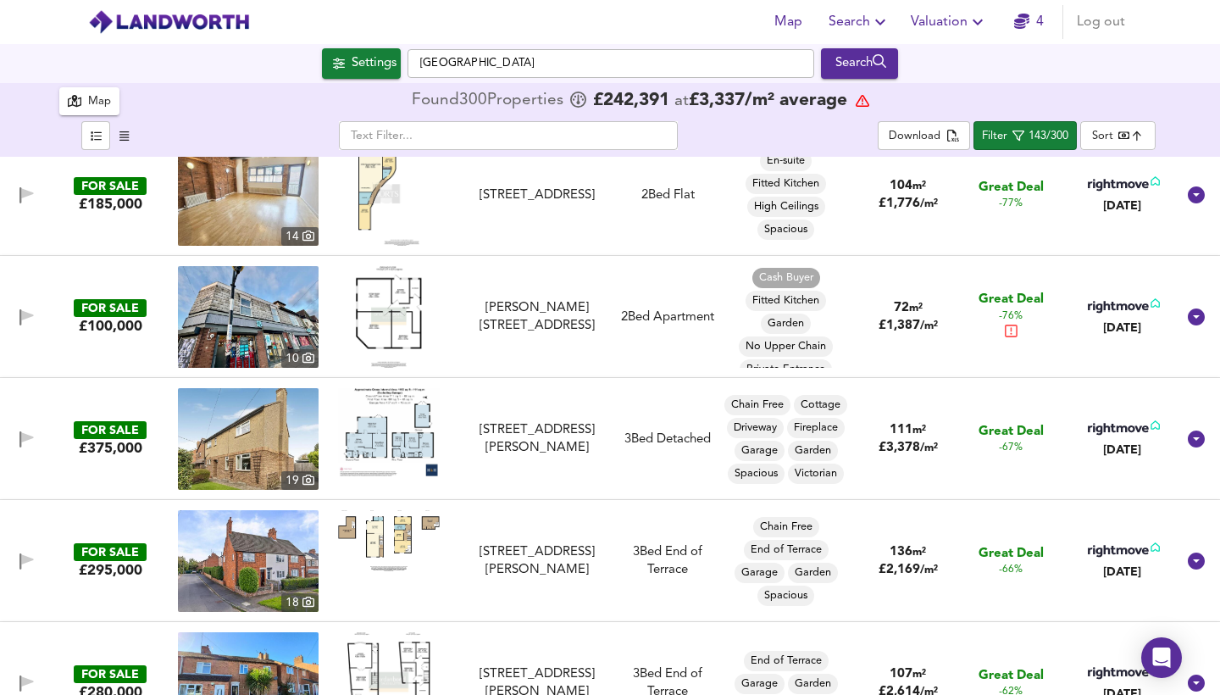
scroll to position [392, 0]
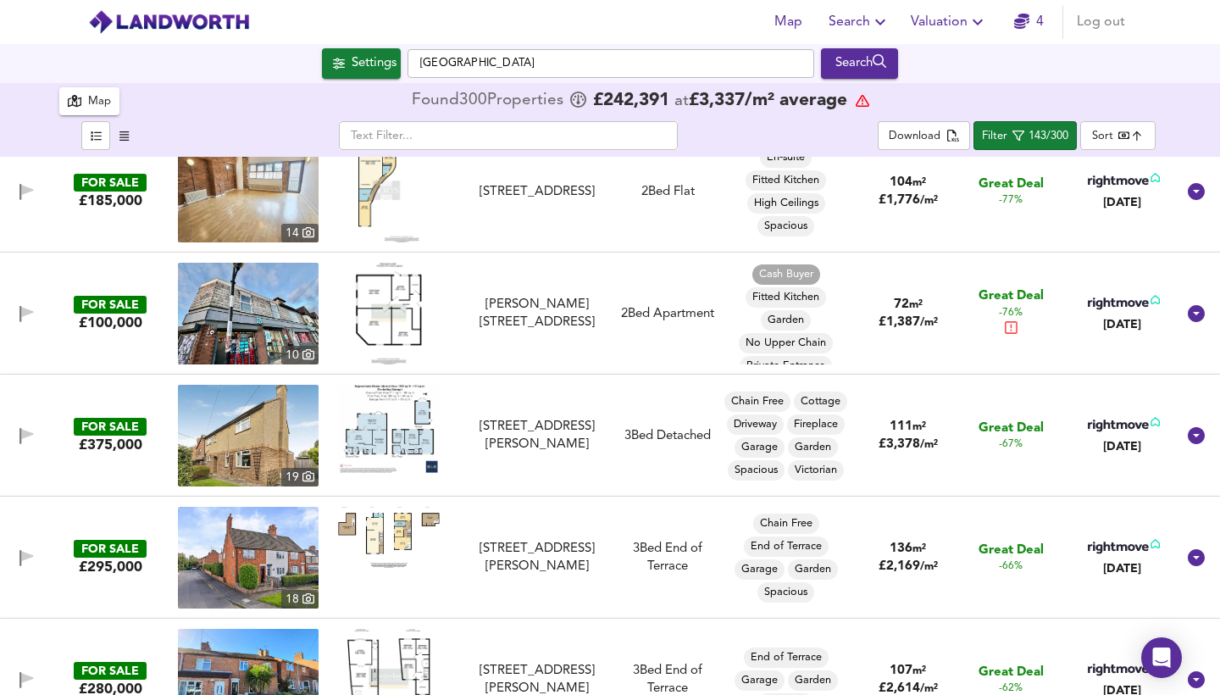
click at [386, 435] on img at bounding box center [389, 429] width 102 height 88
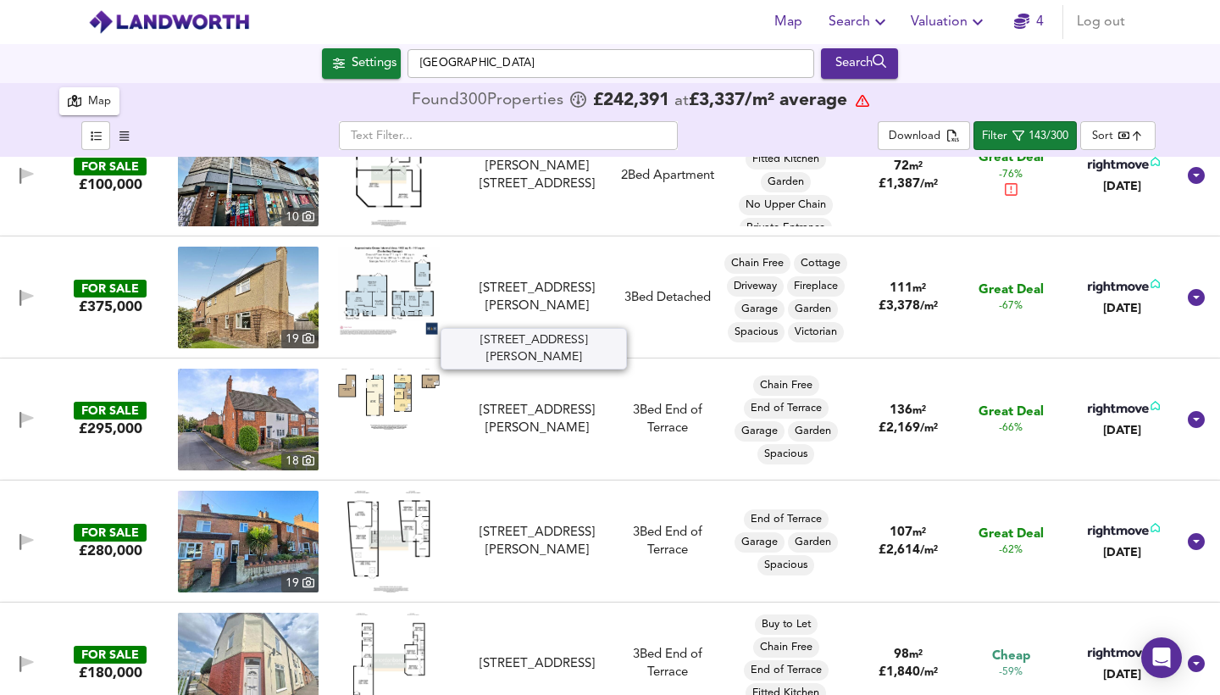
scroll to position [530, 0]
click at [285, 415] on img at bounding box center [248, 419] width 141 height 102
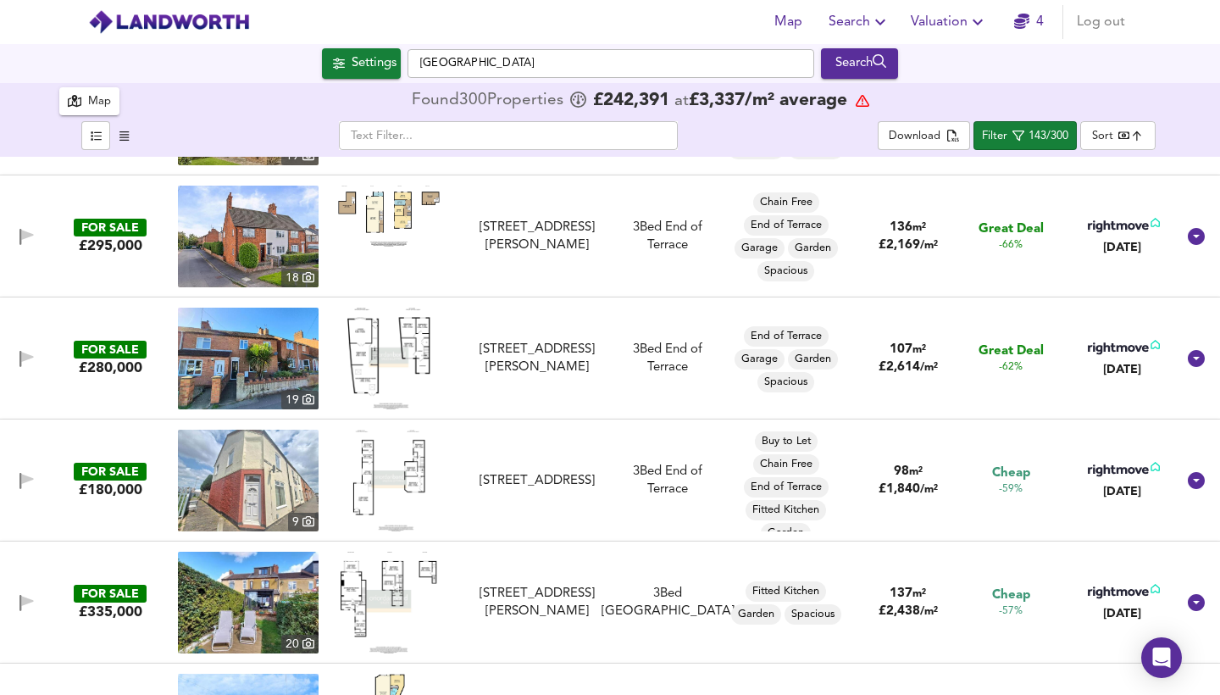
scroll to position [715, 0]
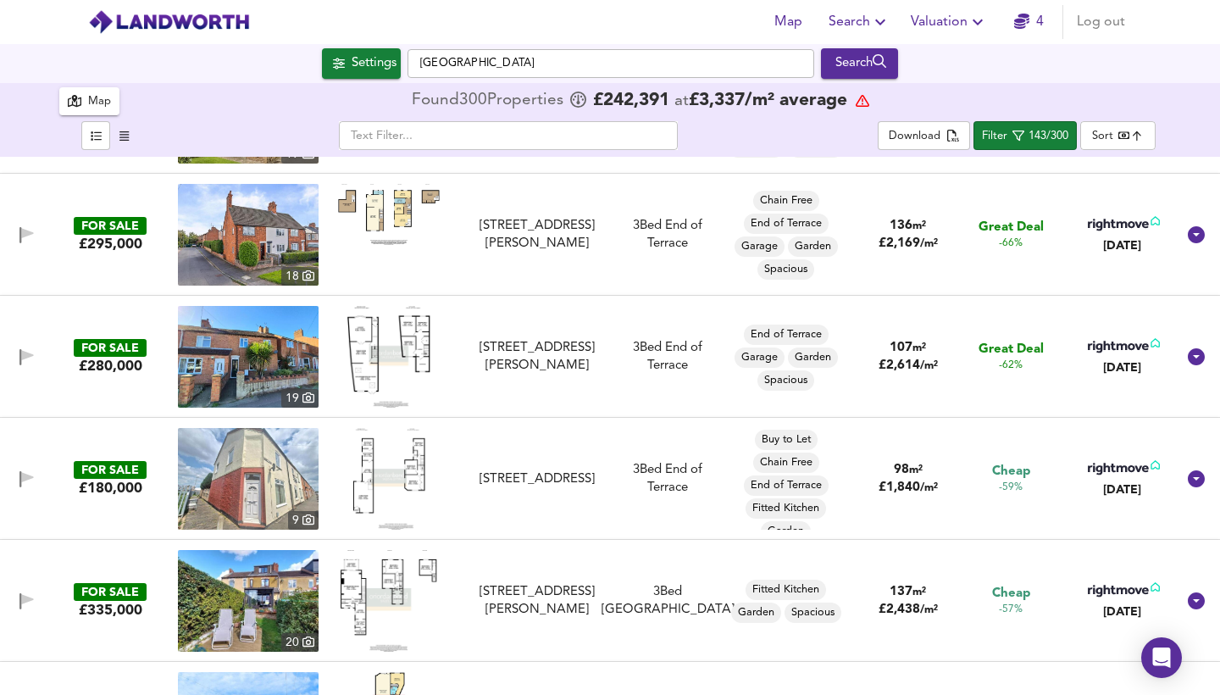
click at [363, 473] on img at bounding box center [388, 479] width 72 height 102
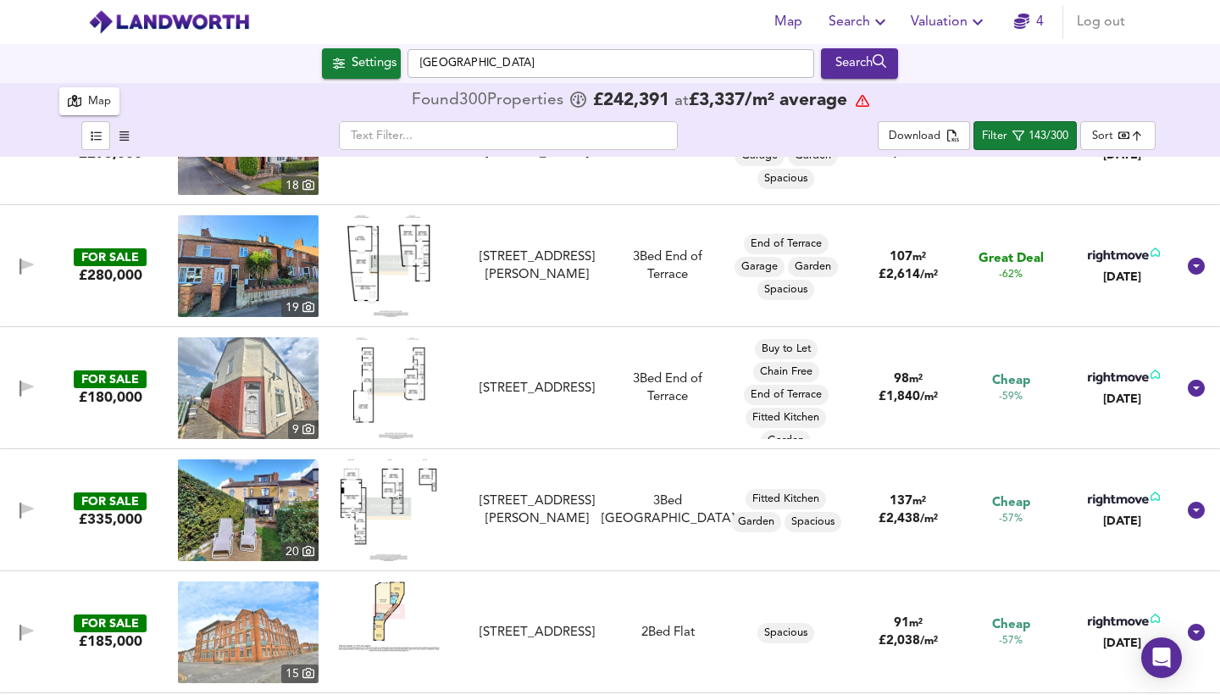
scroll to position [852, 0]
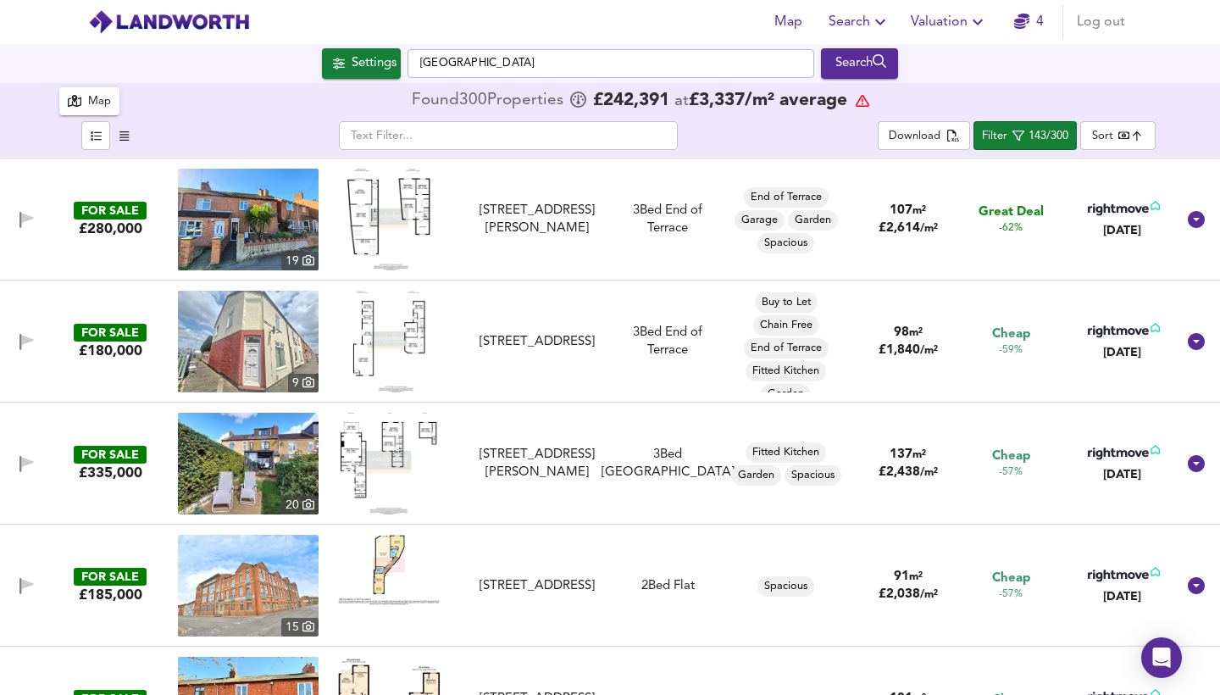
click at [392, 464] on img at bounding box center [388, 463] width 97 height 102
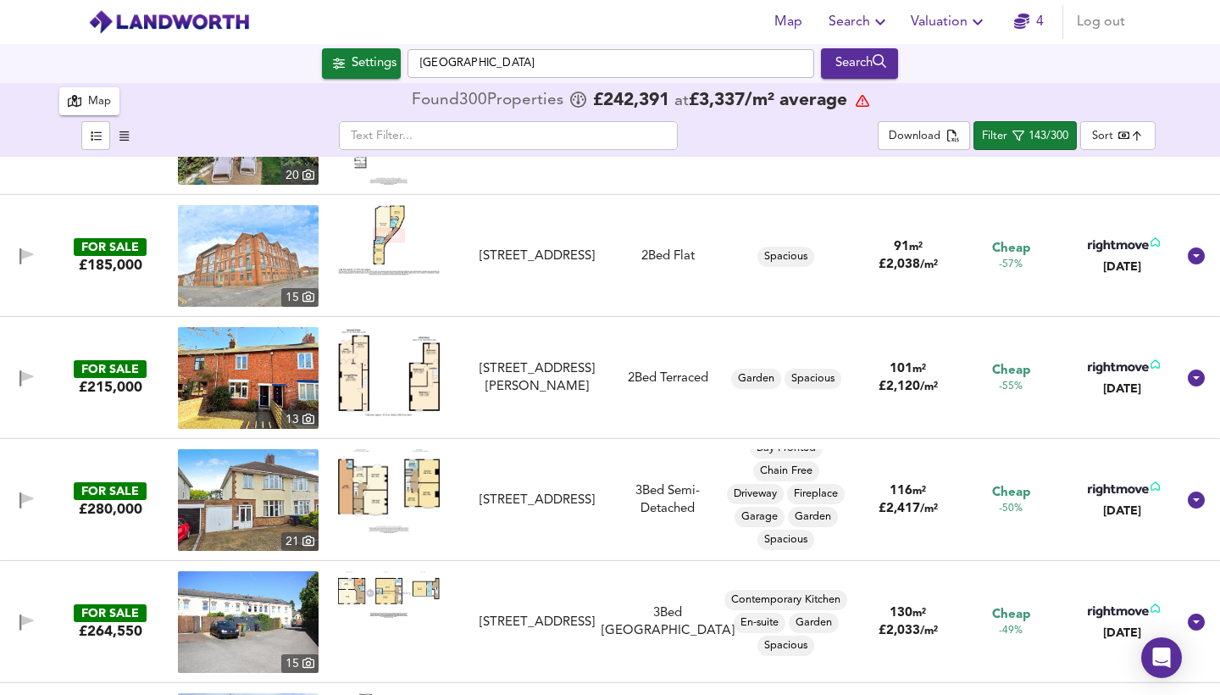
scroll to position [13, 0]
click at [389, 476] on img at bounding box center [389, 491] width 102 height 84
click at [252, 506] on img at bounding box center [248, 500] width 141 height 102
